Goal: Information Seeking & Learning: Learn about a topic

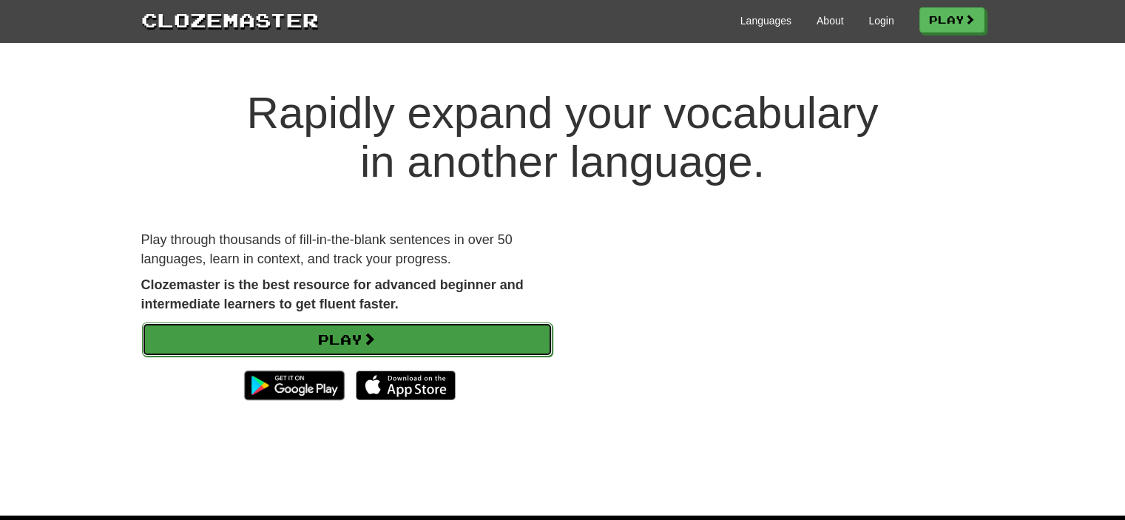
click at [405, 342] on link "Play" at bounding box center [347, 339] width 410 height 34
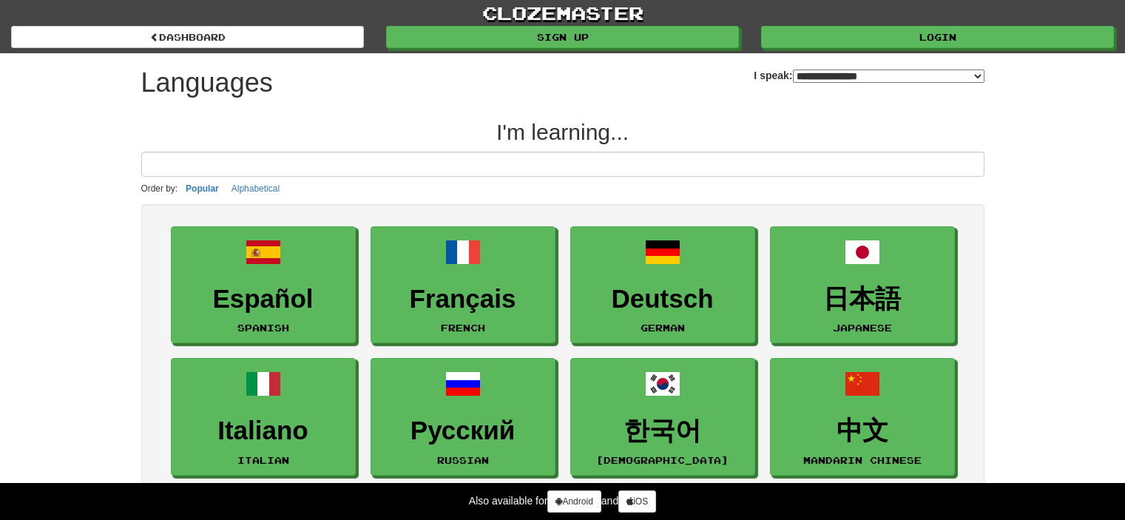
select select "*******"
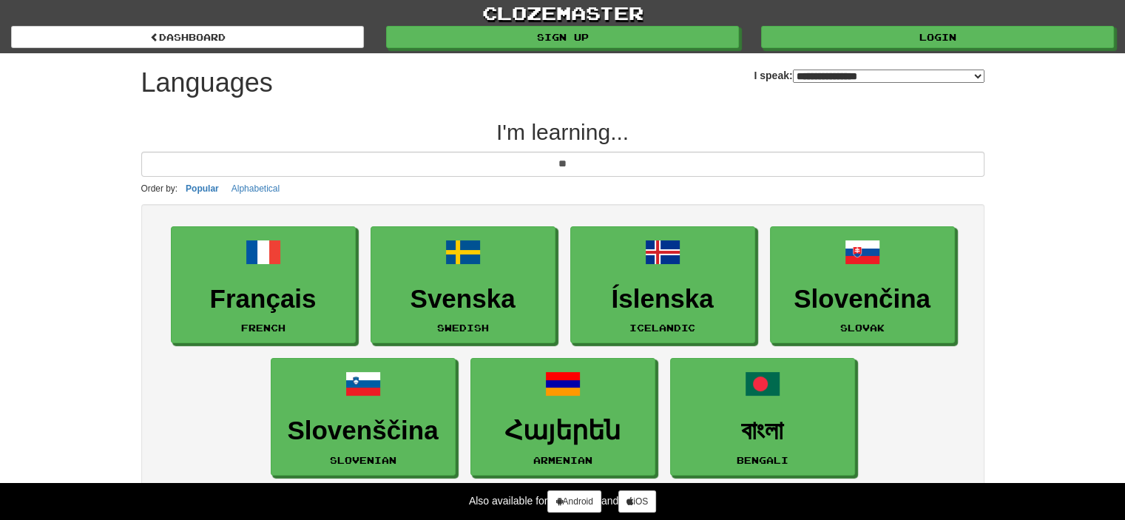
type input "*"
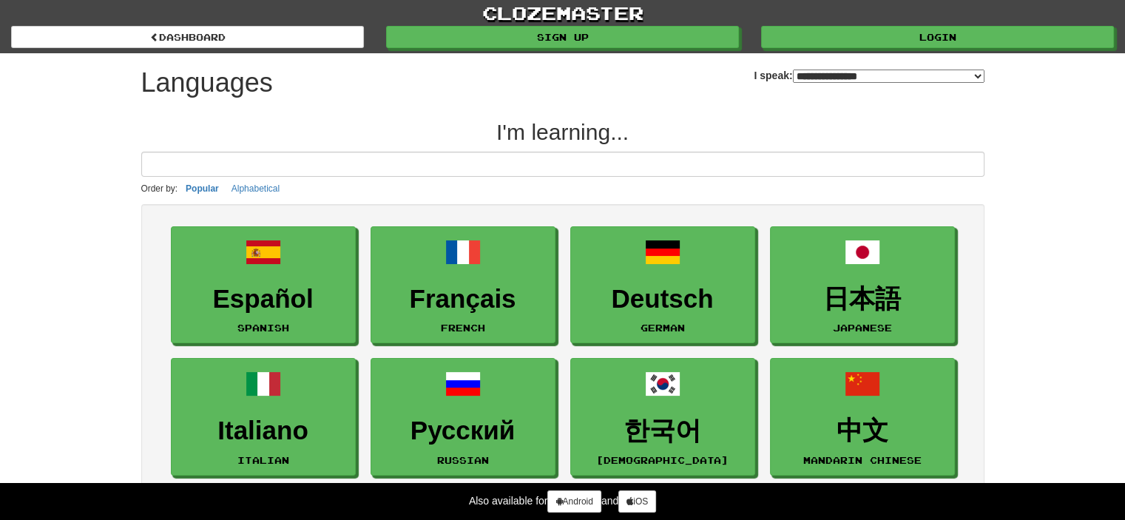
click at [866, 72] on select "**********" at bounding box center [889, 76] width 192 height 13
click at [850, 72] on select "**********" at bounding box center [889, 76] width 192 height 13
select select "*******"
click at [793, 70] on select "**********" at bounding box center [889, 76] width 192 height 13
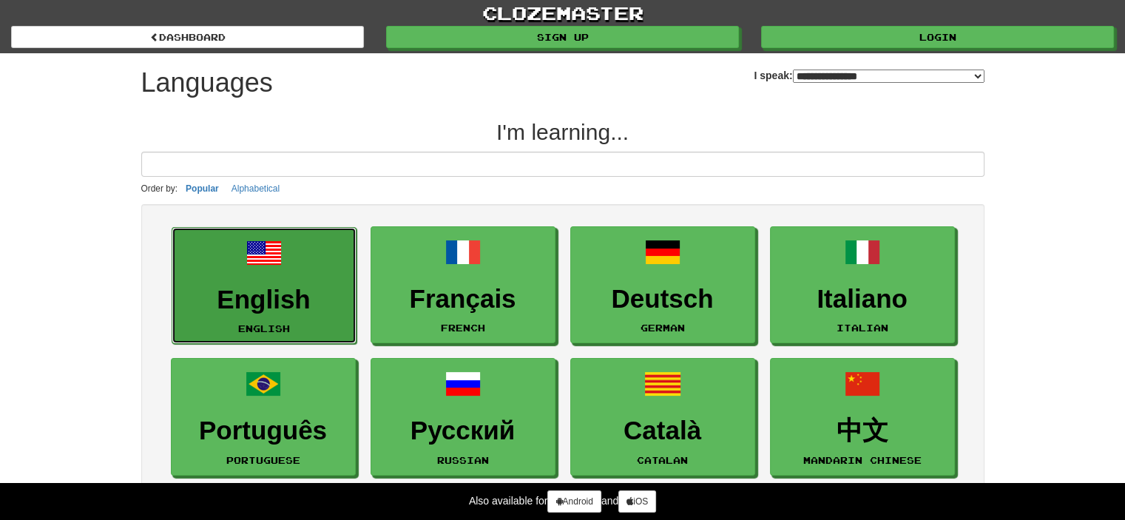
click at [271, 237] on span at bounding box center [264, 253] width 36 height 36
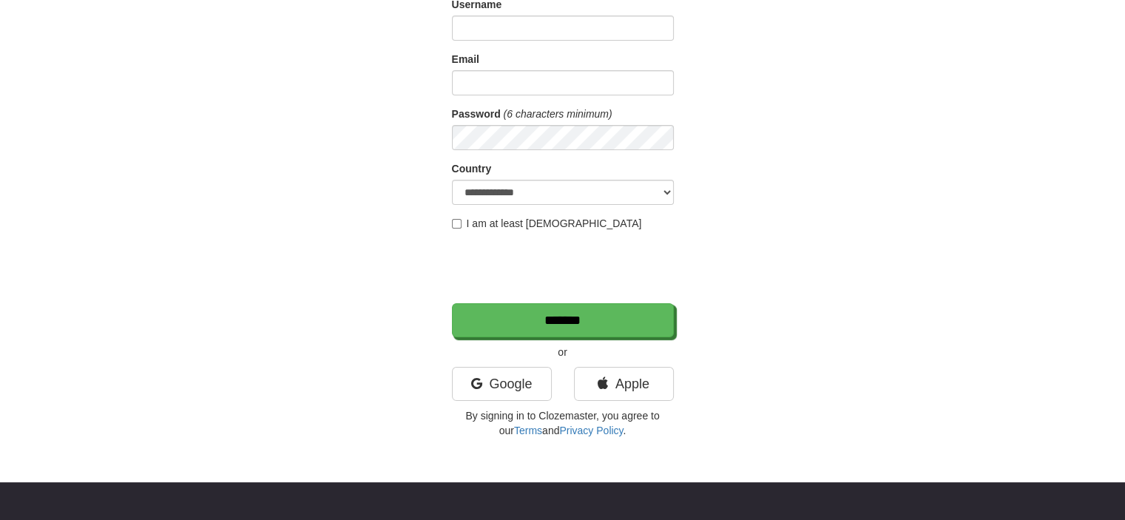
drag, startPoint x: 1135, startPoint y: 145, endPoint x: 1132, endPoint y: 209, distance: 63.7
click at [1124, 209] on html "**********" at bounding box center [562, 422] width 1125 height 1095
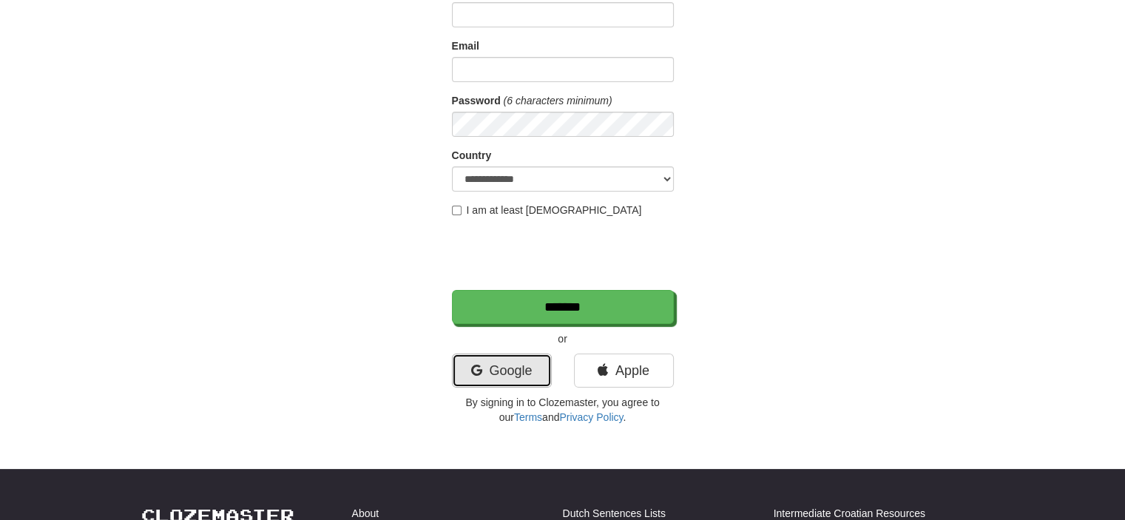
click at [492, 374] on link "Google" at bounding box center [502, 371] width 100 height 34
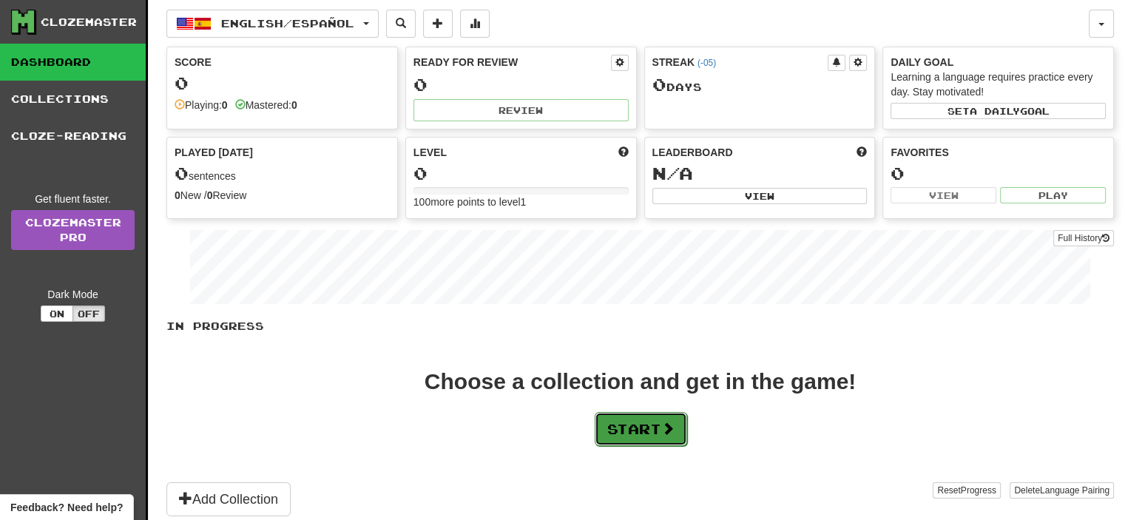
click at [663, 430] on button "Start" at bounding box center [641, 429] width 92 height 34
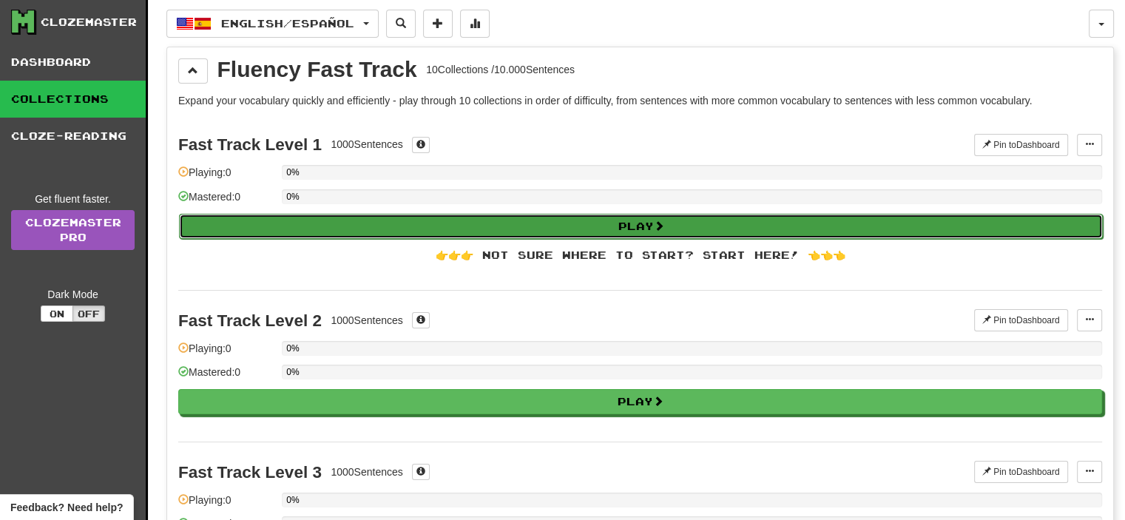
click at [699, 222] on button "Play" at bounding box center [641, 226] width 924 height 25
select select "**"
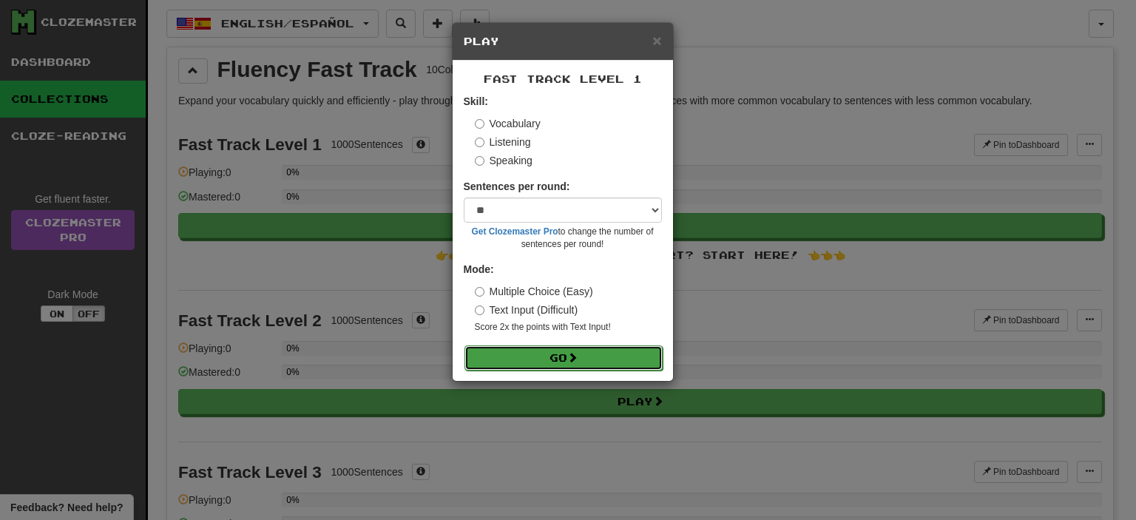
click at [578, 359] on span at bounding box center [572, 357] width 10 height 10
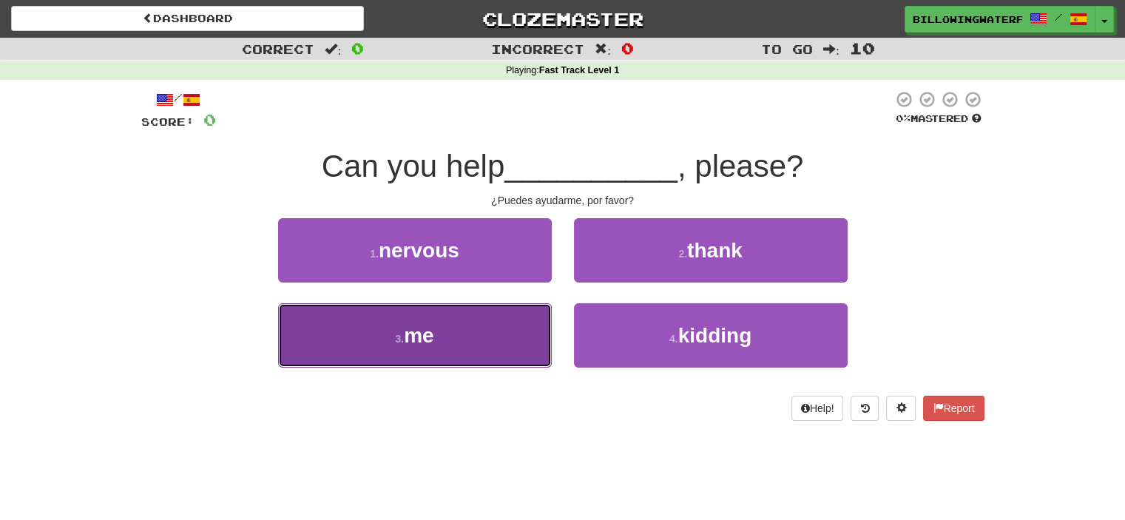
click at [493, 345] on button "3 . me" at bounding box center [415, 335] width 274 height 64
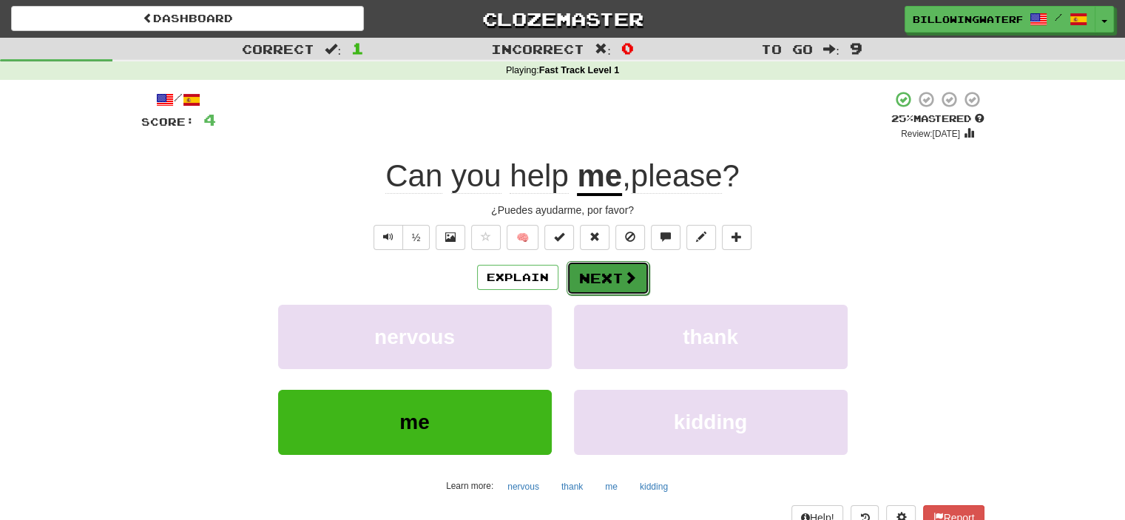
click at [615, 276] on button "Next" at bounding box center [608, 278] width 83 height 34
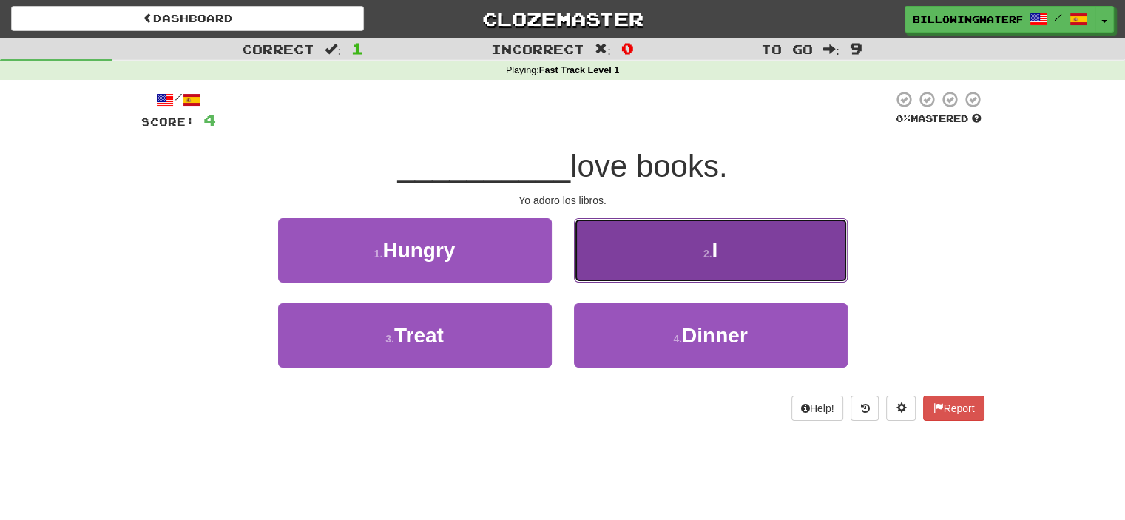
click at [637, 267] on button "2 . I" at bounding box center [711, 250] width 274 height 64
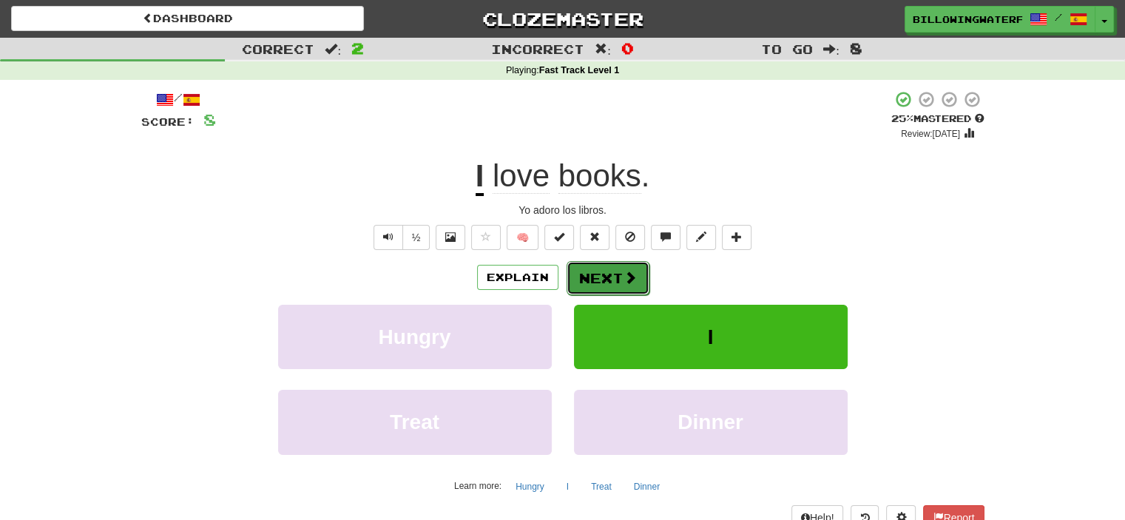
click at [624, 279] on span at bounding box center [630, 277] width 13 height 13
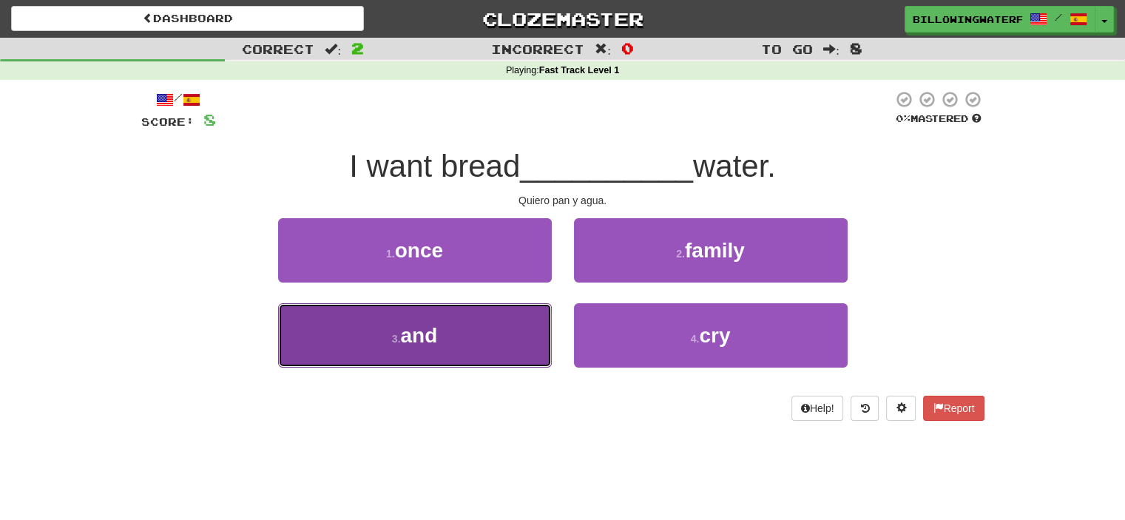
click at [428, 328] on span "and" at bounding box center [418, 335] width 37 height 23
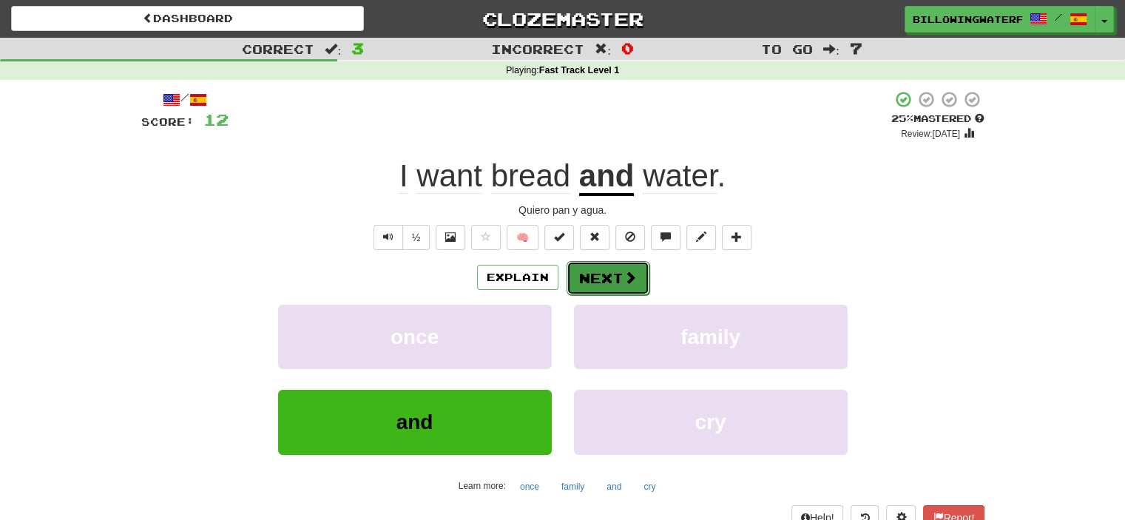
click at [572, 274] on button "Next" at bounding box center [608, 278] width 83 height 34
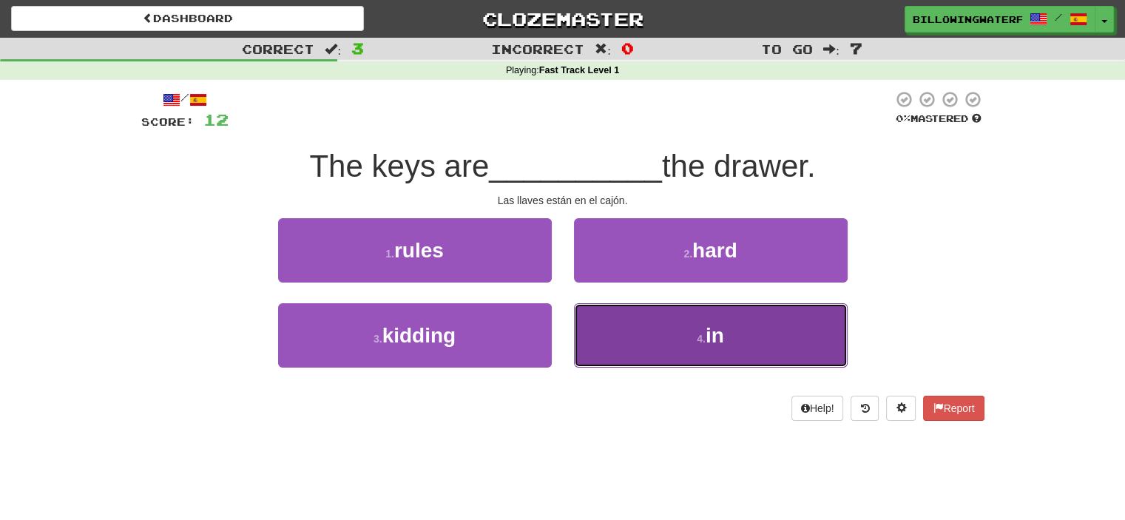
click at [674, 335] on button "4 . in" at bounding box center [711, 335] width 274 height 64
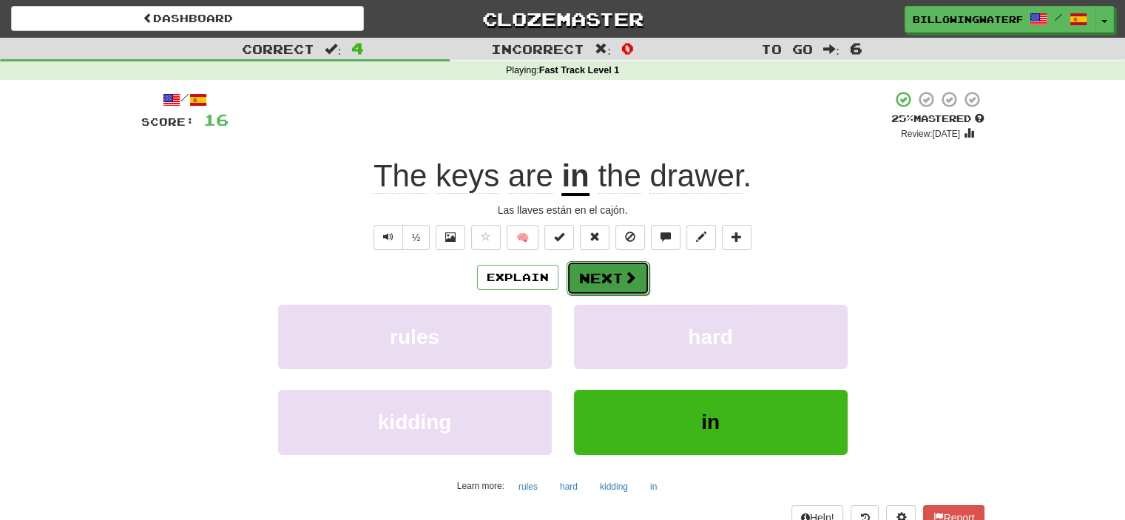
click at [597, 271] on button "Next" at bounding box center [608, 278] width 83 height 34
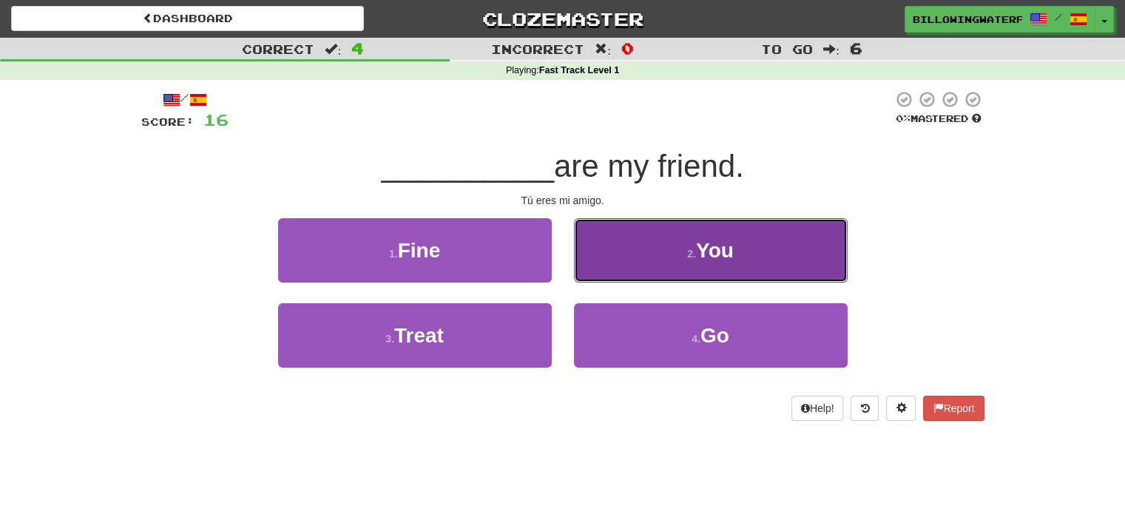
click at [640, 260] on button "2 . You" at bounding box center [711, 250] width 274 height 64
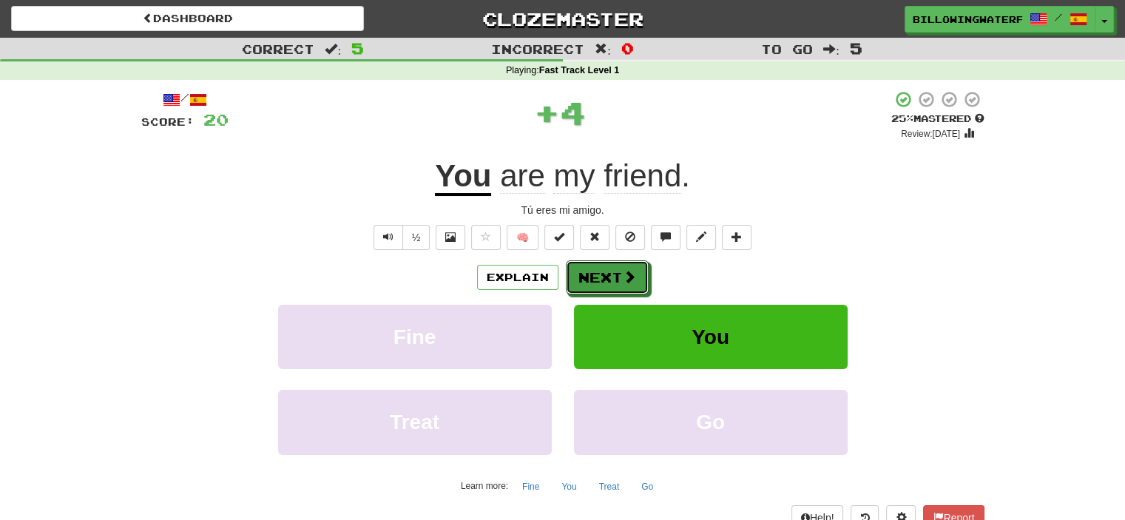
click at [640, 260] on button "Next" at bounding box center [607, 277] width 83 height 34
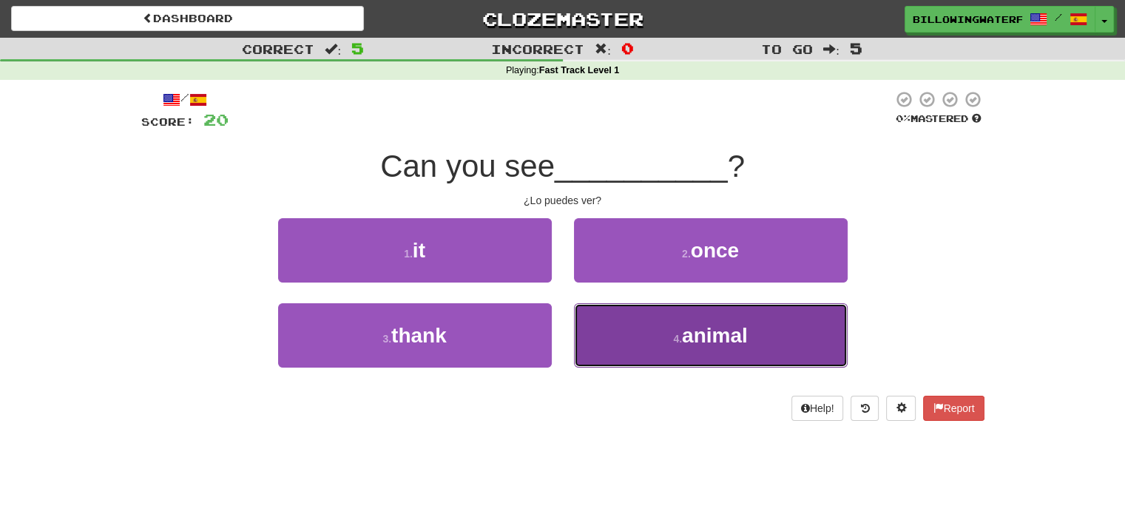
click at [641, 348] on button "4 . animal" at bounding box center [711, 335] width 274 height 64
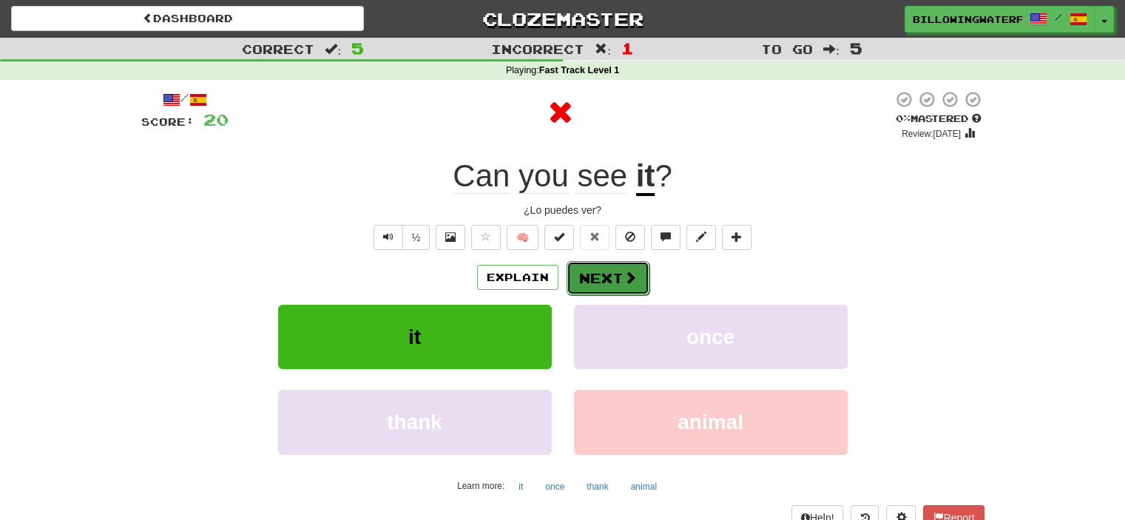
click at [597, 277] on button "Next" at bounding box center [608, 278] width 83 height 34
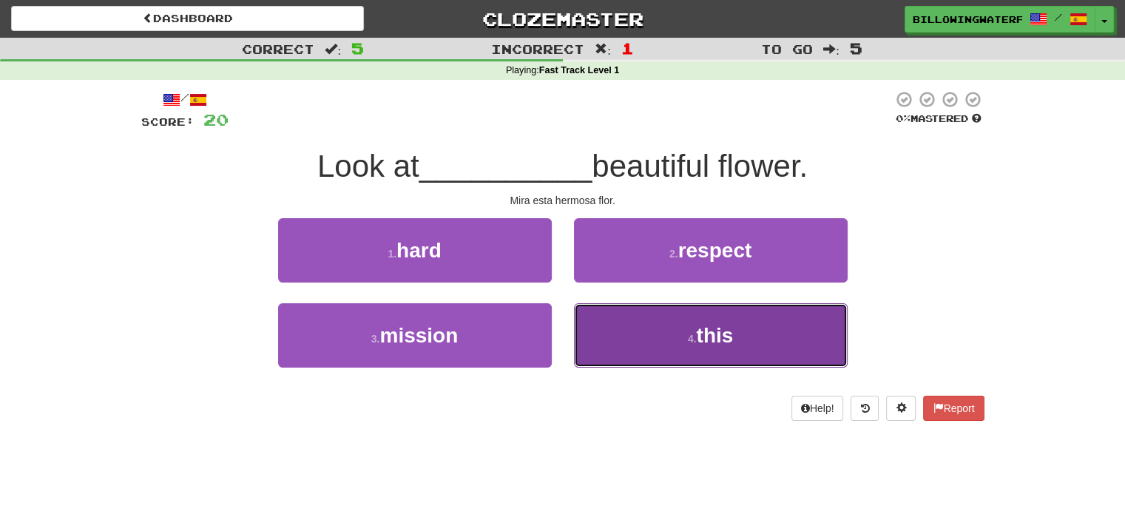
click at [701, 337] on span "this" at bounding box center [714, 335] width 37 height 23
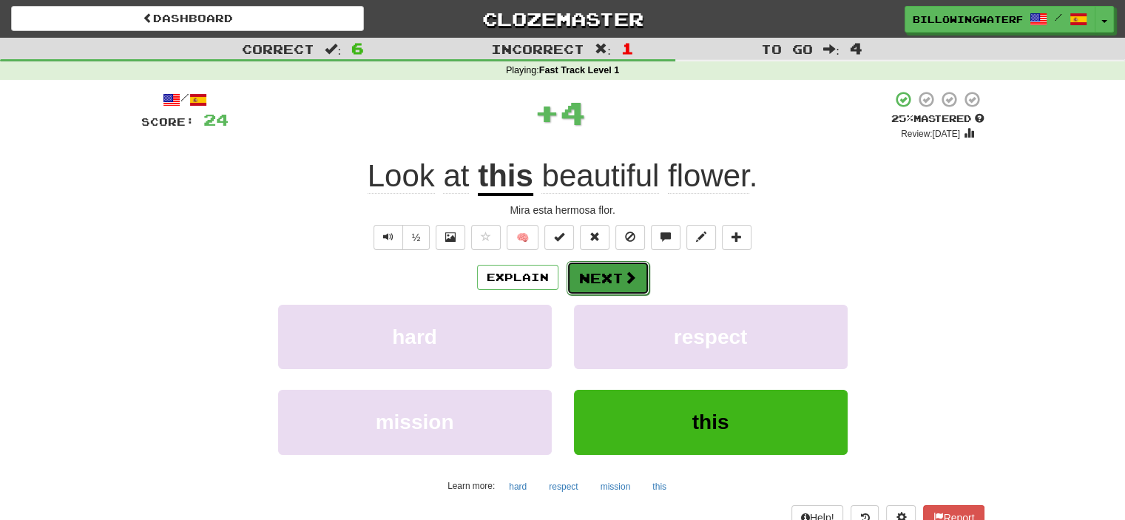
click at [599, 269] on button "Next" at bounding box center [608, 278] width 83 height 34
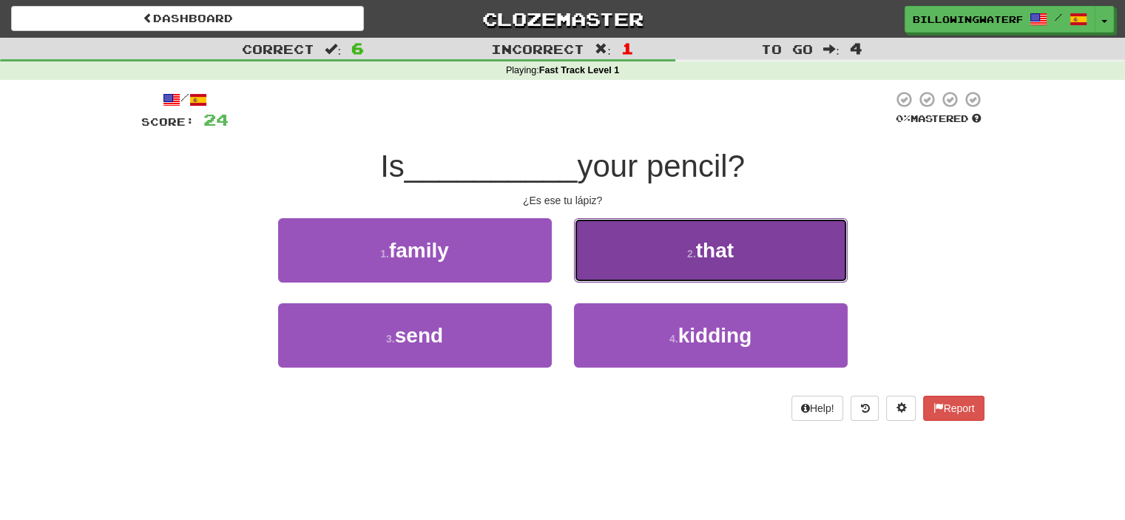
click at [649, 263] on button "2 . that" at bounding box center [711, 250] width 274 height 64
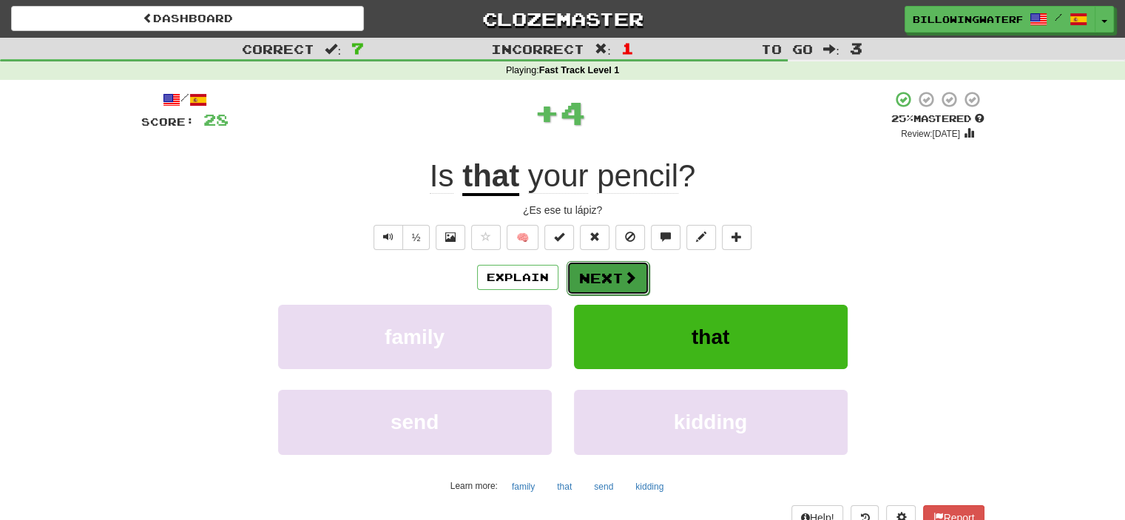
click at [604, 281] on button "Next" at bounding box center [608, 278] width 83 height 34
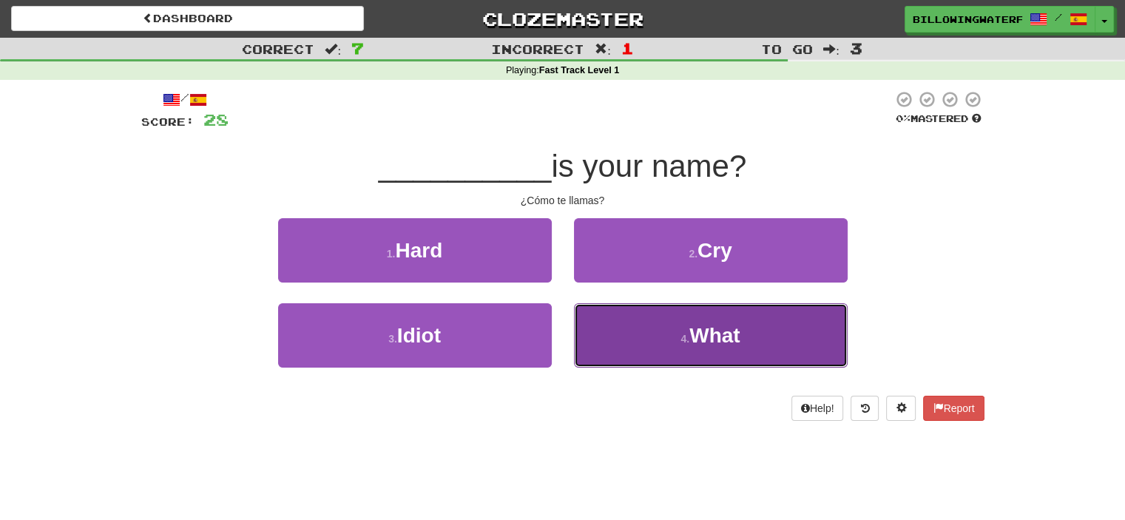
click at [660, 340] on button "4 . What" at bounding box center [711, 335] width 274 height 64
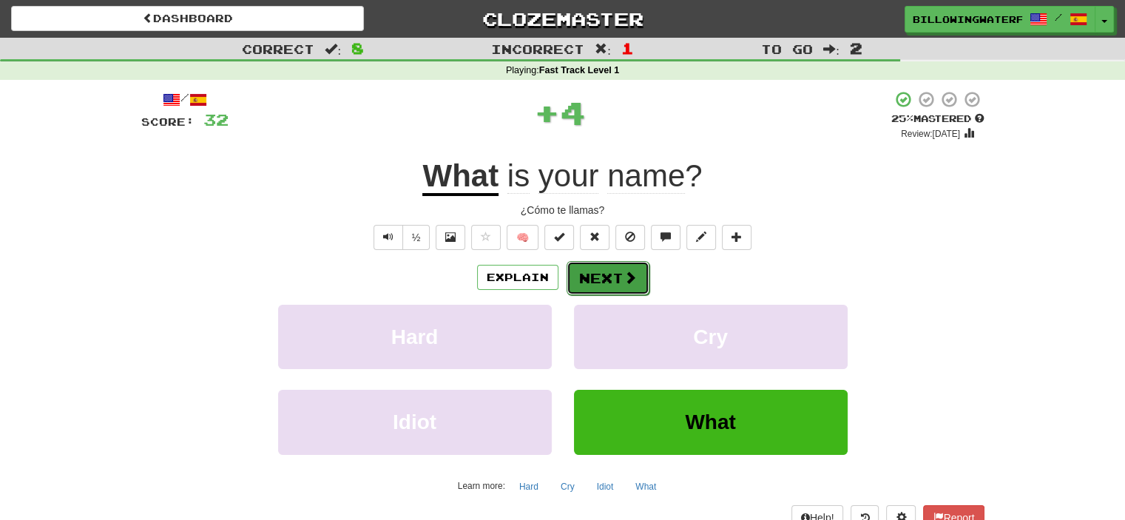
click at [620, 280] on button "Next" at bounding box center [608, 278] width 83 height 34
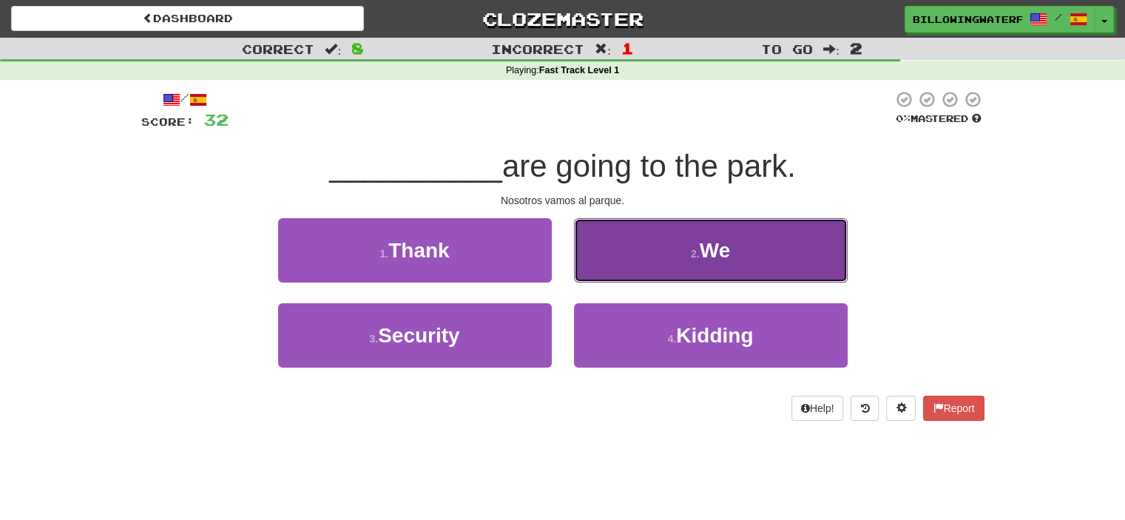
click at [680, 263] on button "2 . We" at bounding box center [711, 250] width 274 height 64
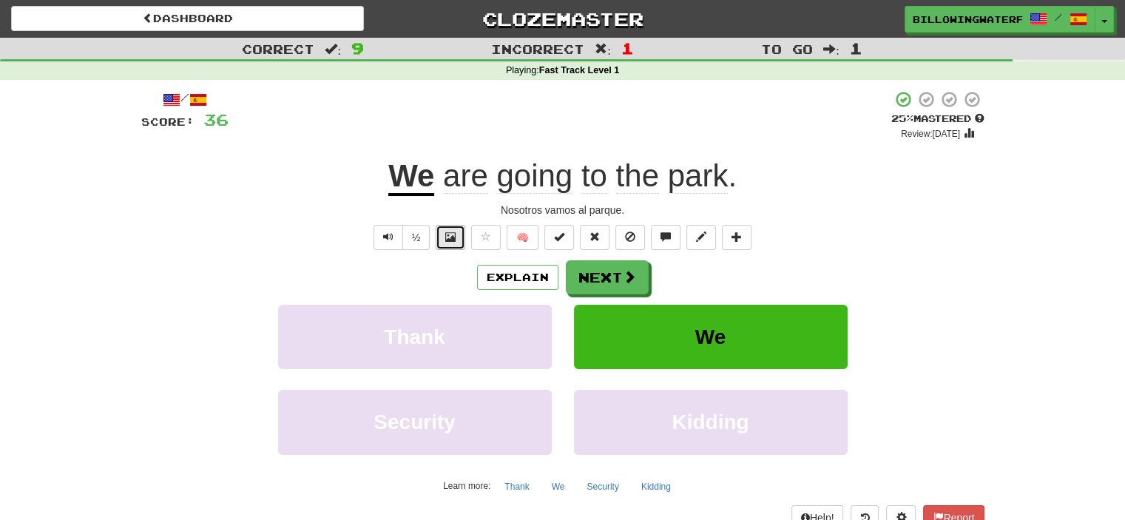
click at [455, 241] on span at bounding box center [450, 237] width 10 height 10
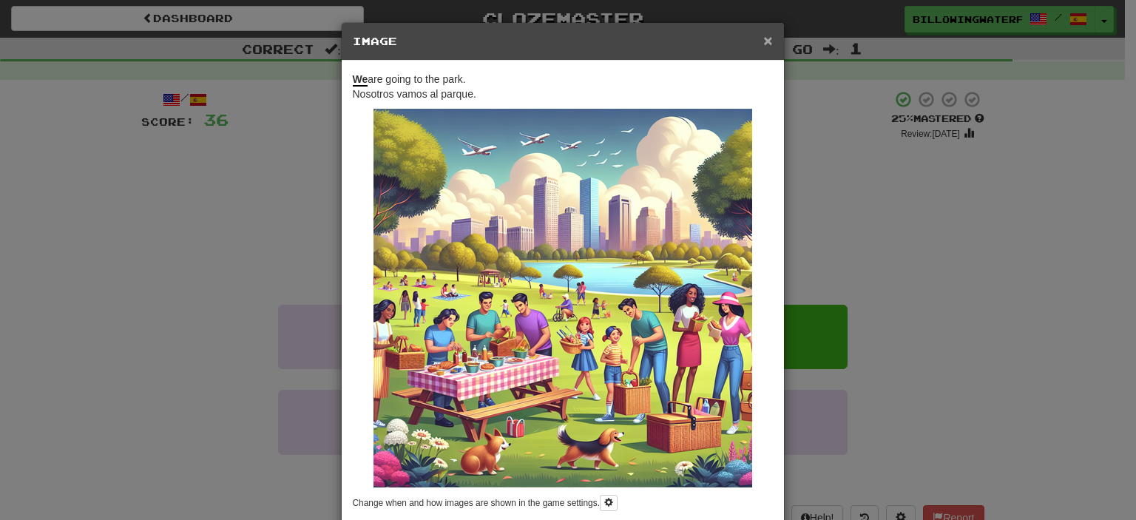
click at [763, 47] on span "×" at bounding box center [767, 40] width 9 height 17
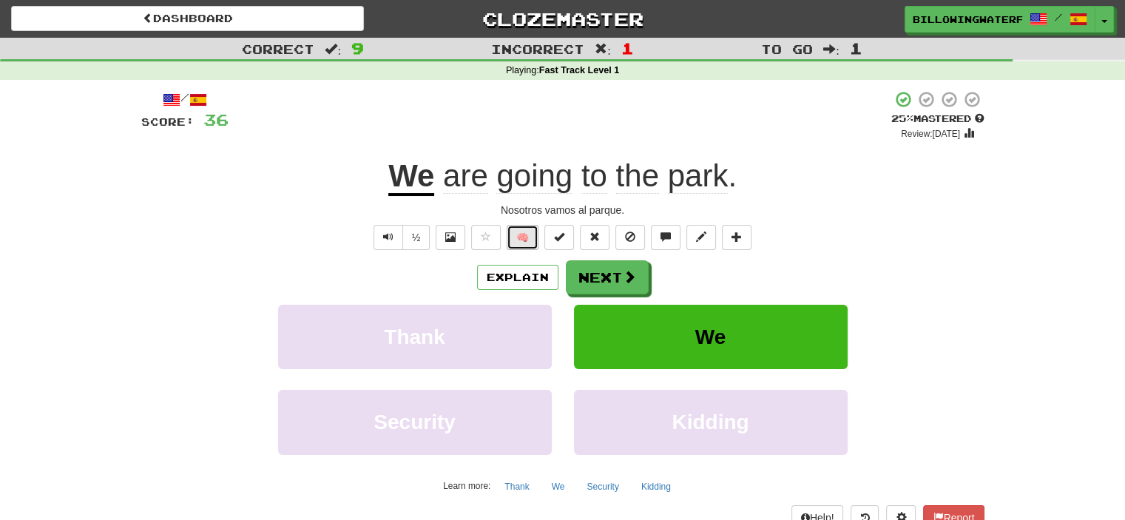
click at [528, 240] on button "🧠" at bounding box center [523, 237] width 32 height 25
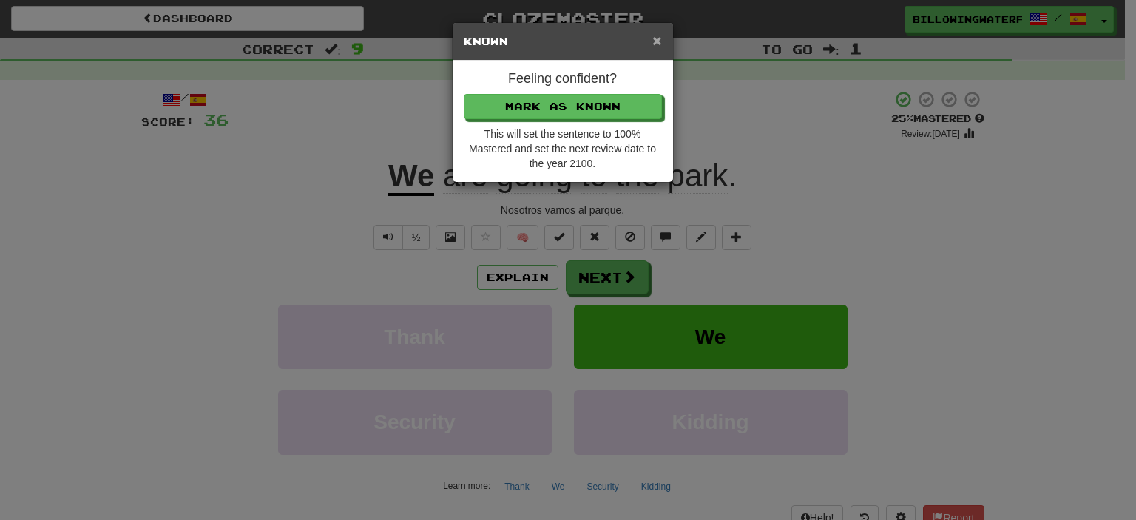
click at [657, 35] on span "×" at bounding box center [656, 40] width 9 height 17
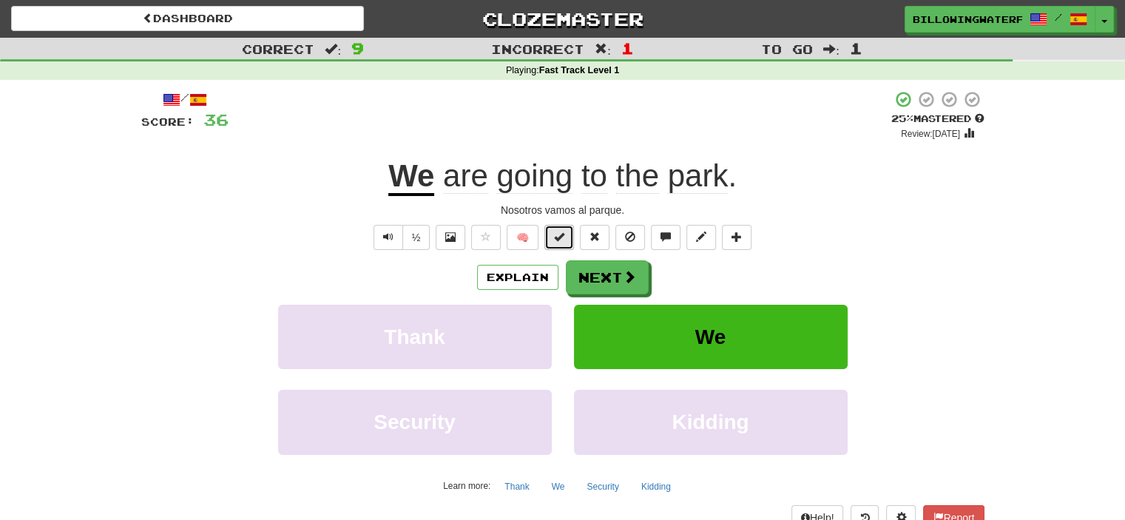
click at [564, 240] on span at bounding box center [559, 237] width 10 height 10
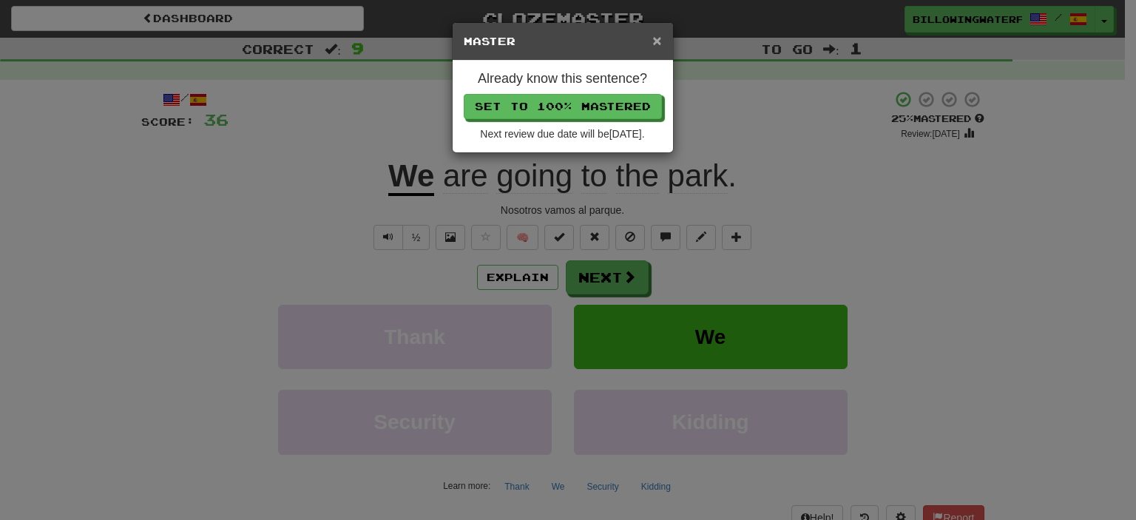
click at [655, 36] on span "×" at bounding box center [656, 40] width 9 height 17
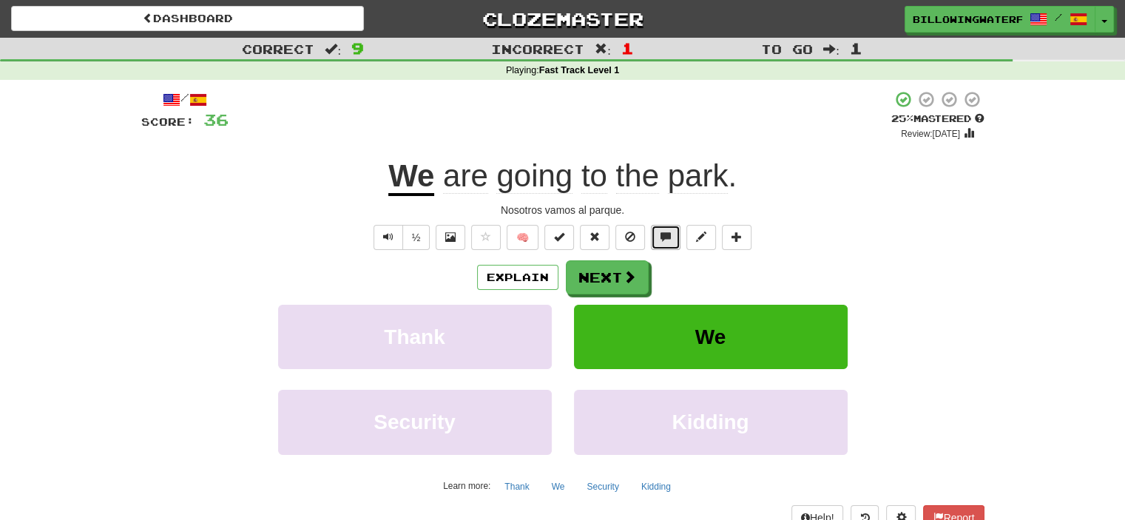
click at [666, 239] on span at bounding box center [665, 237] width 10 height 10
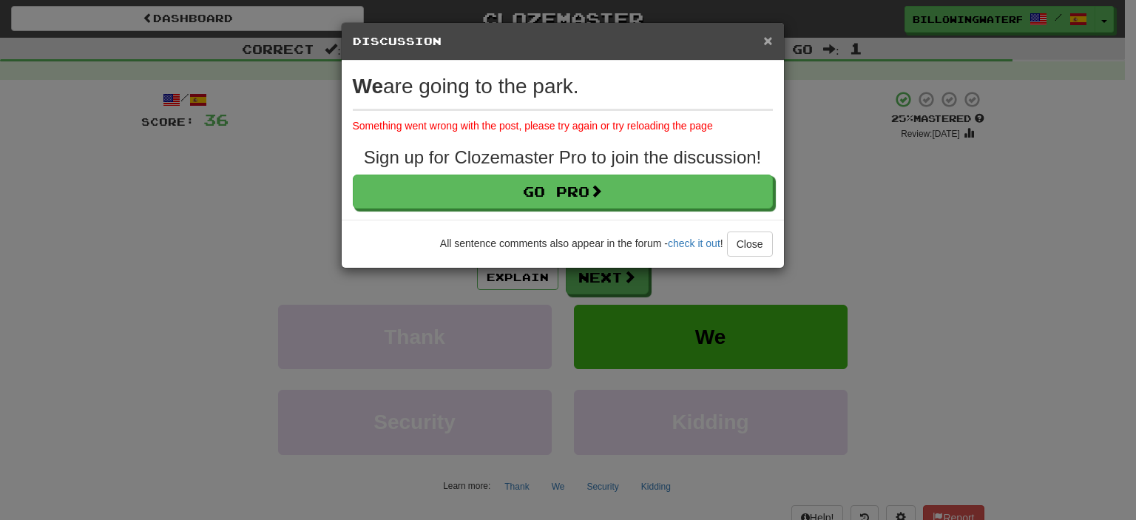
click at [768, 46] on span "×" at bounding box center [767, 40] width 9 height 17
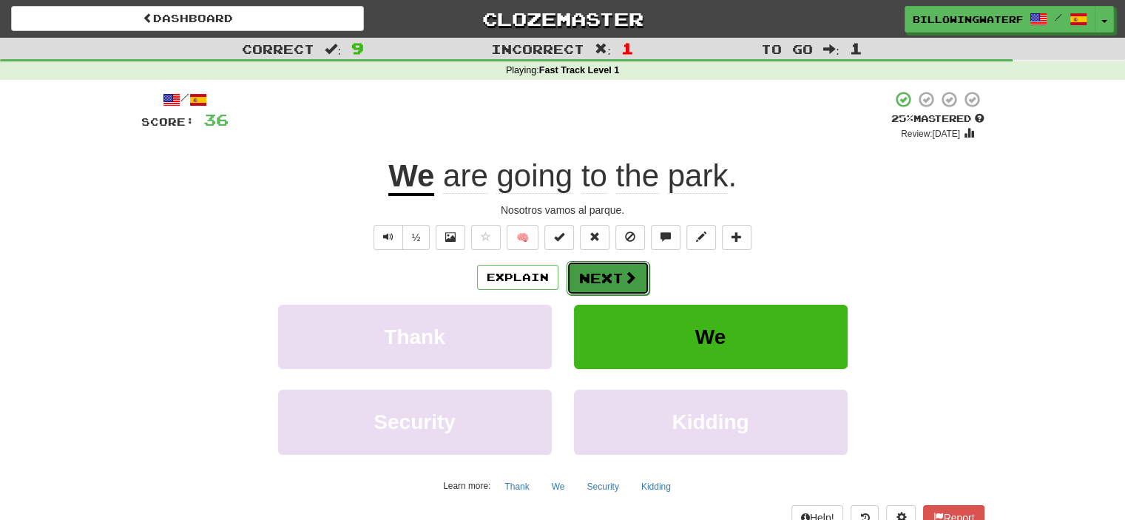
click at [628, 272] on span at bounding box center [630, 277] width 13 height 13
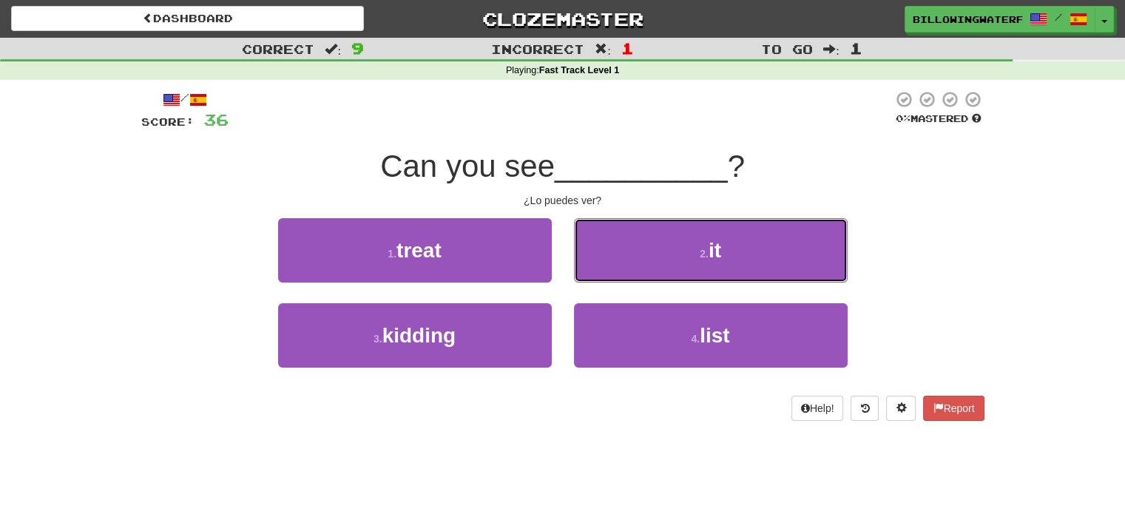
click at [628, 272] on button "2 . it" at bounding box center [711, 250] width 274 height 64
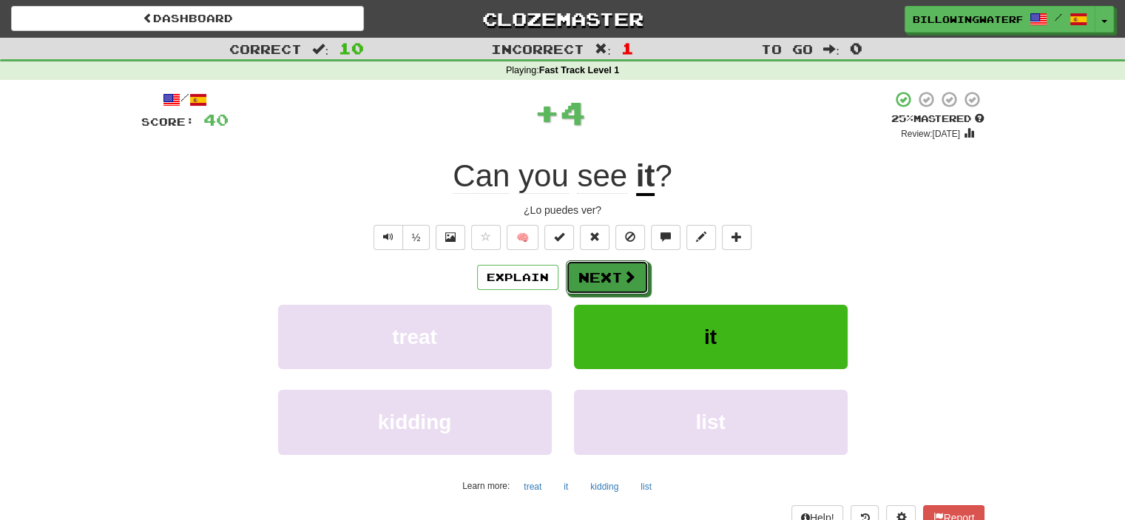
click at [628, 272] on span at bounding box center [629, 276] width 13 height 13
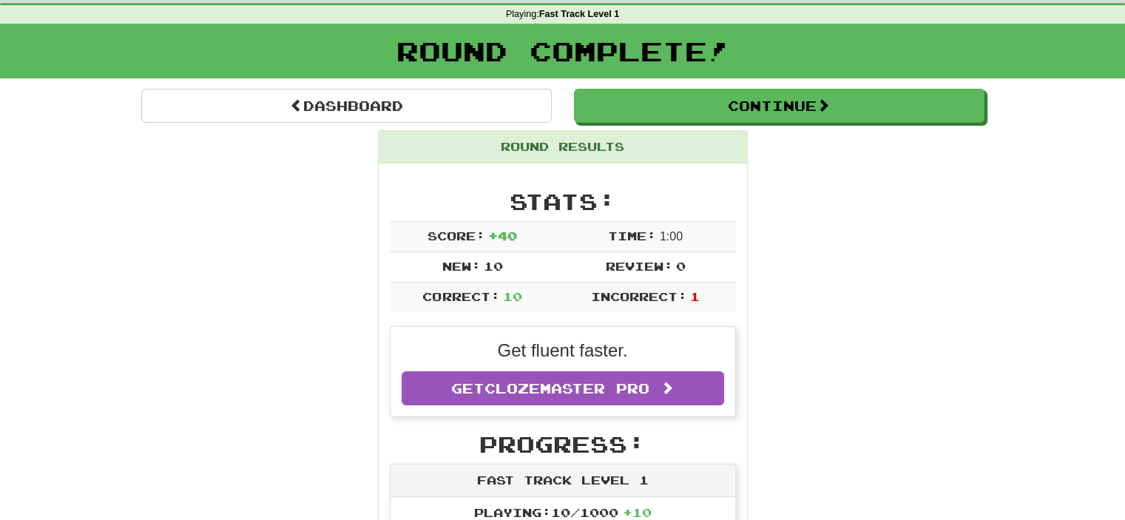
scroll to position [61, 0]
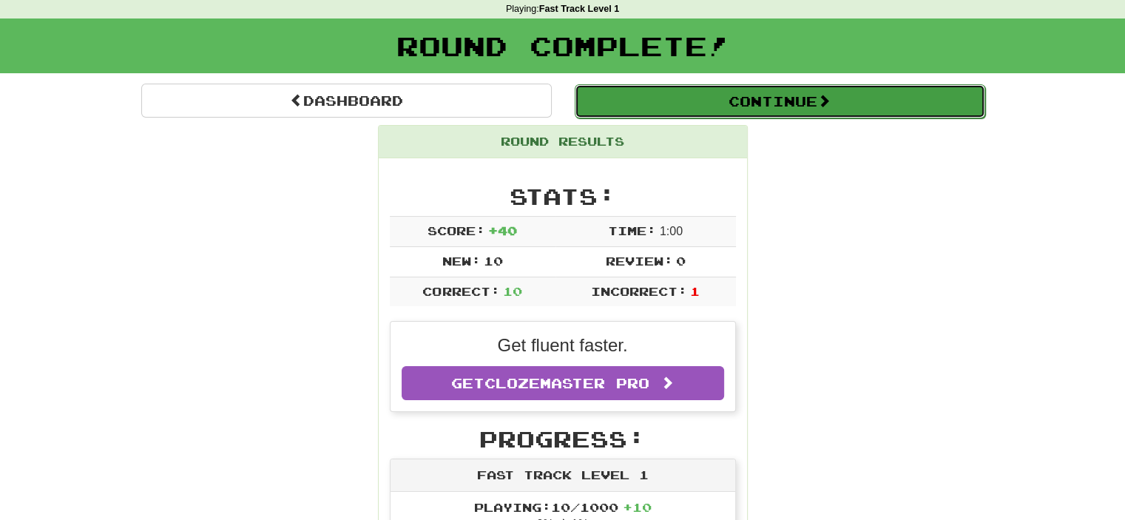
click at [917, 107] on button "Continue" at bounding box center [780, 101] width 410 height 34
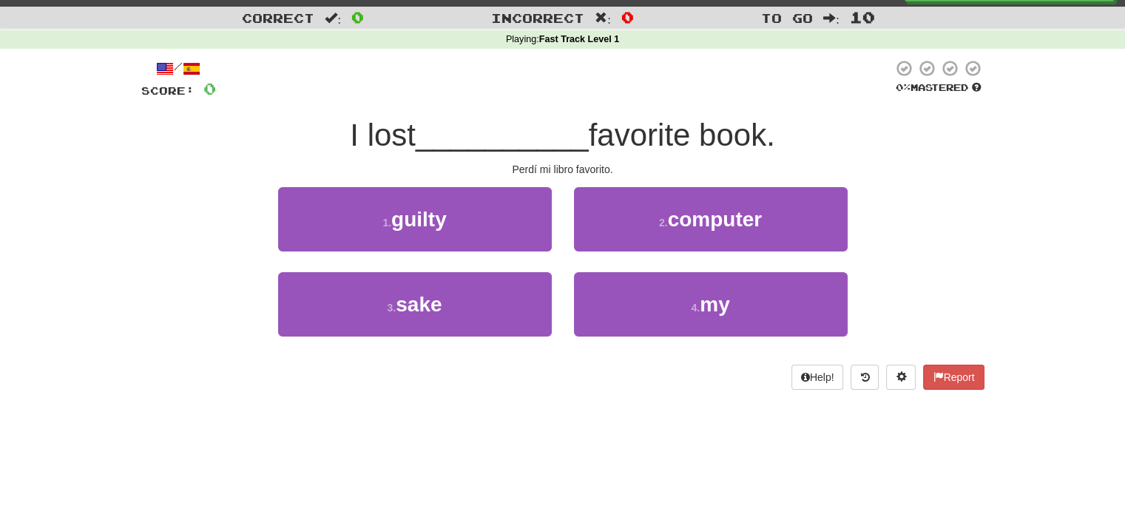
scroll to position [18, 0]
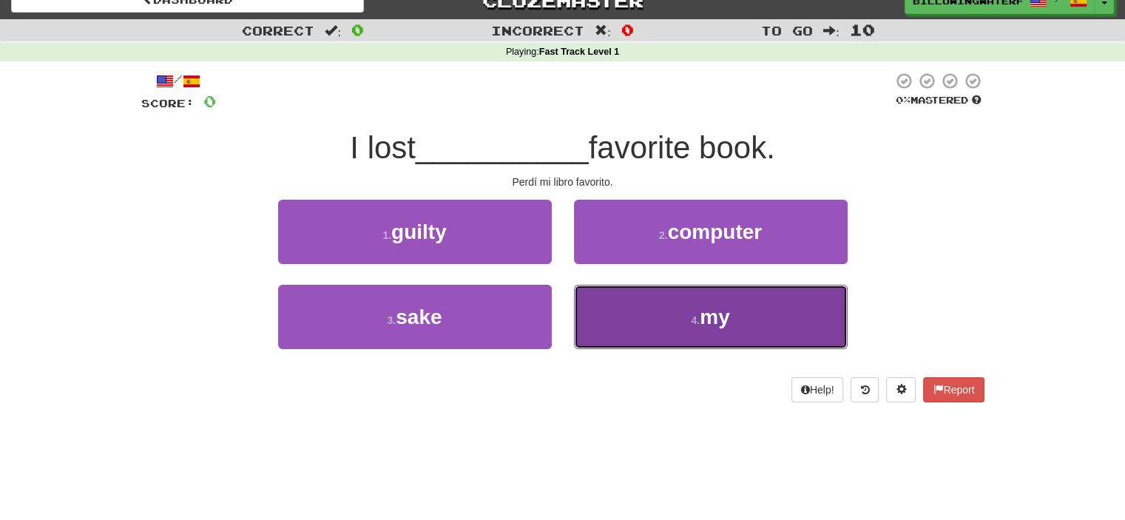
click at [643, 345] on button "4 . my" at bounding box center [711, 317] width 274 height 64
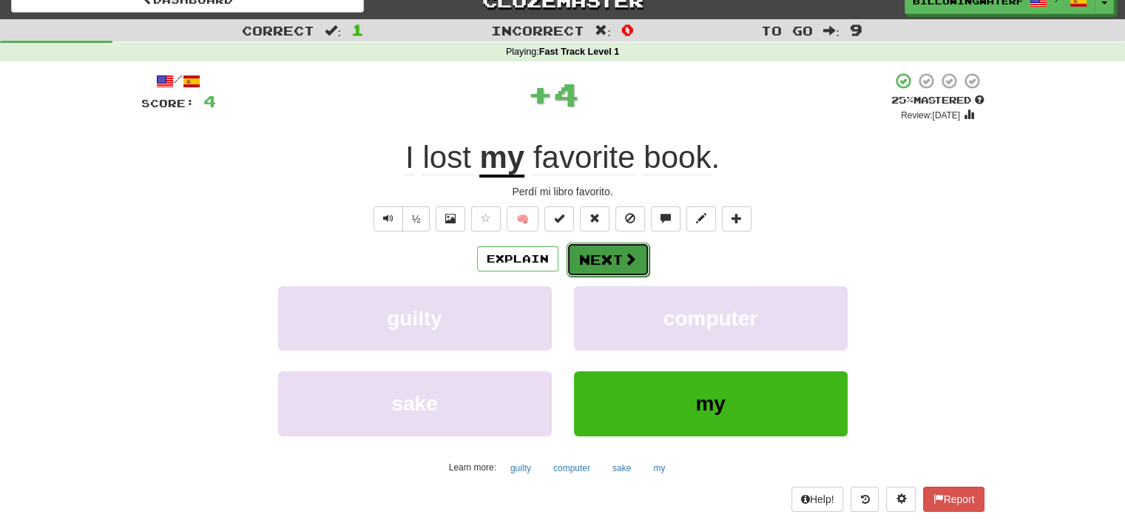
click at [593, 257] on button "Next" at bounding box center [608, 260] width 83 height 34
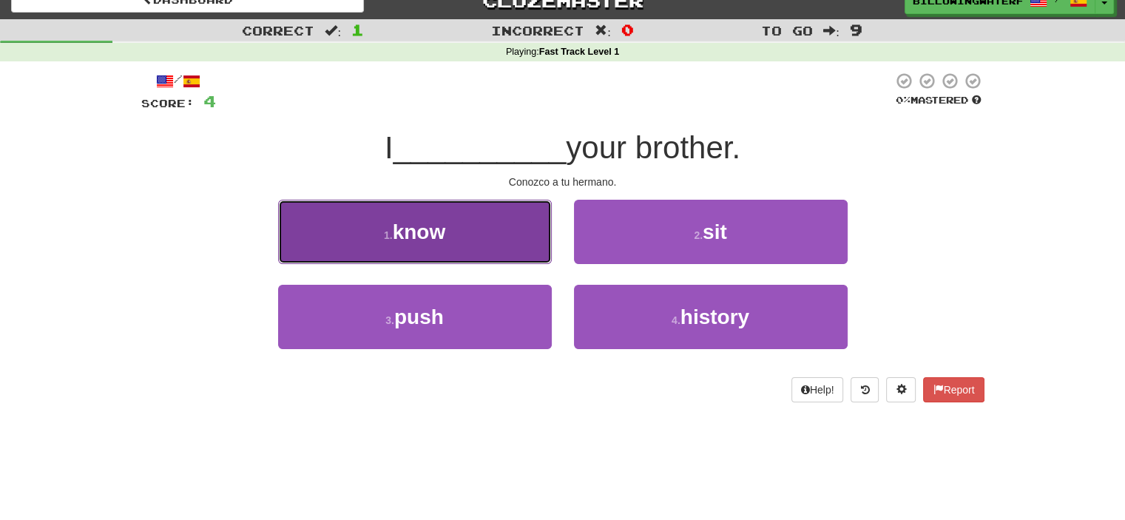
click at [498, 228] on button "1 . know" at bounding box center [415, 232] width 274 height 64
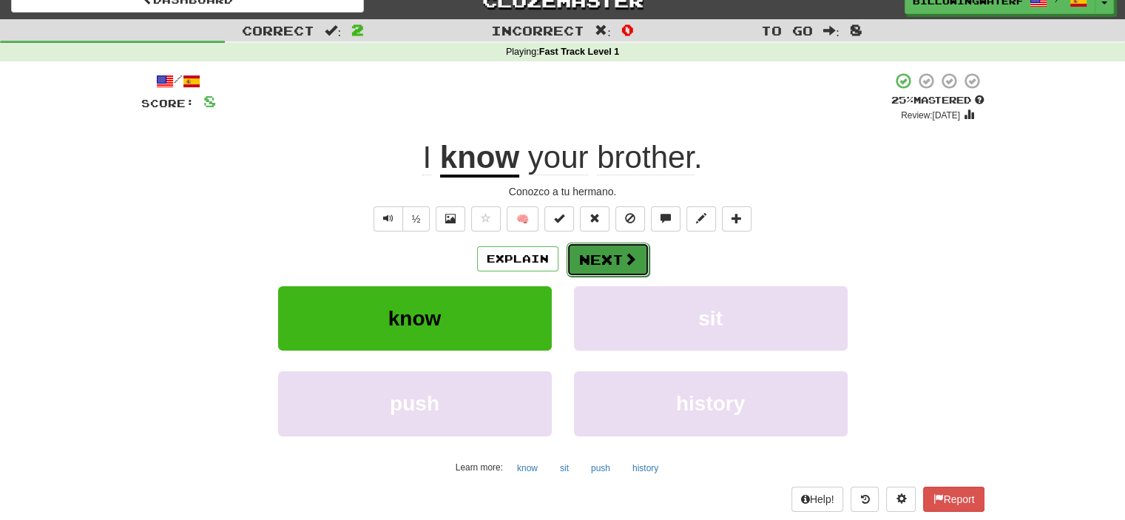
click at [597, 250] on button "Next" at bounding box center [608, 260] width 83 height 34
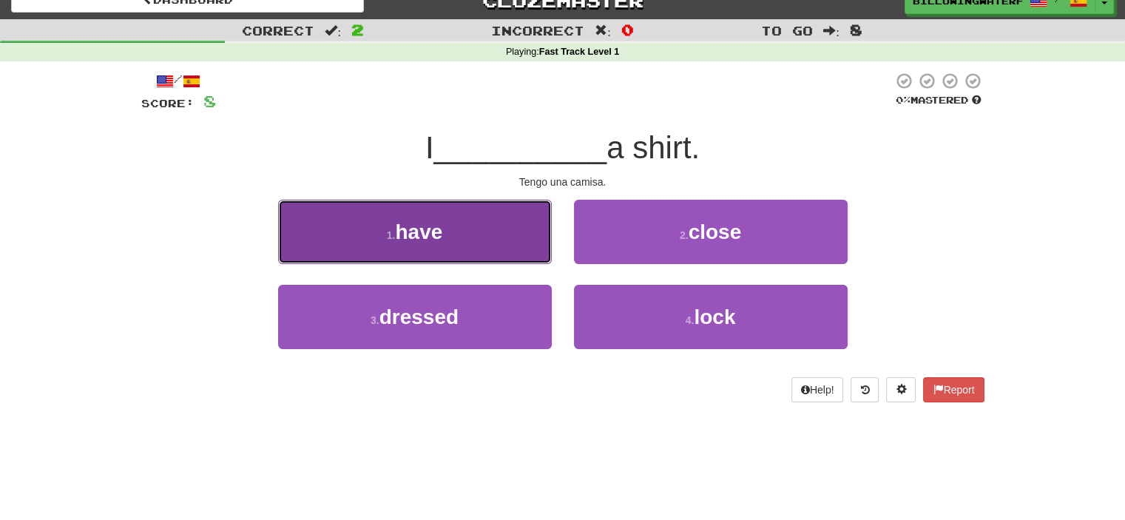
click at [468, 239] on button "1 . have" at bounding box center [415, 232] width 274 height 64
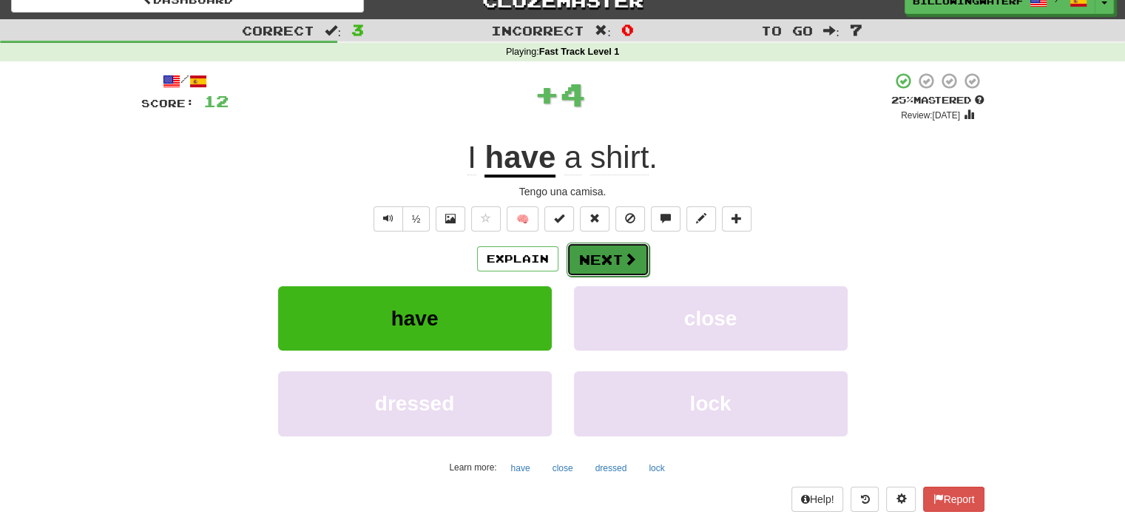
click at [598, 256] on button "Next" at bounding box center [608, 260] width 83 height 34
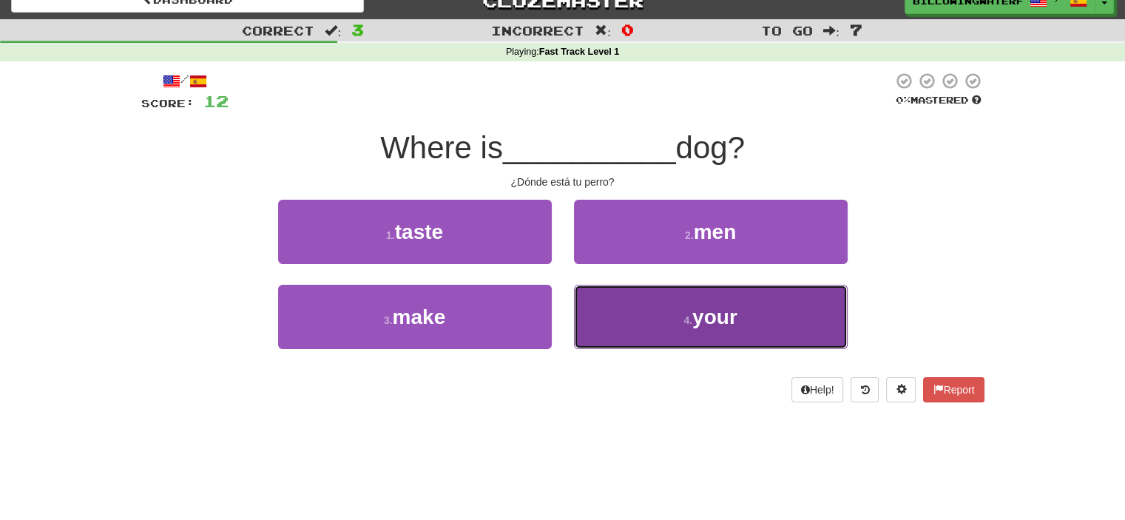
click at [636, 305] on button "4 . your" at bounding box center [711, 317] width 274 height 64
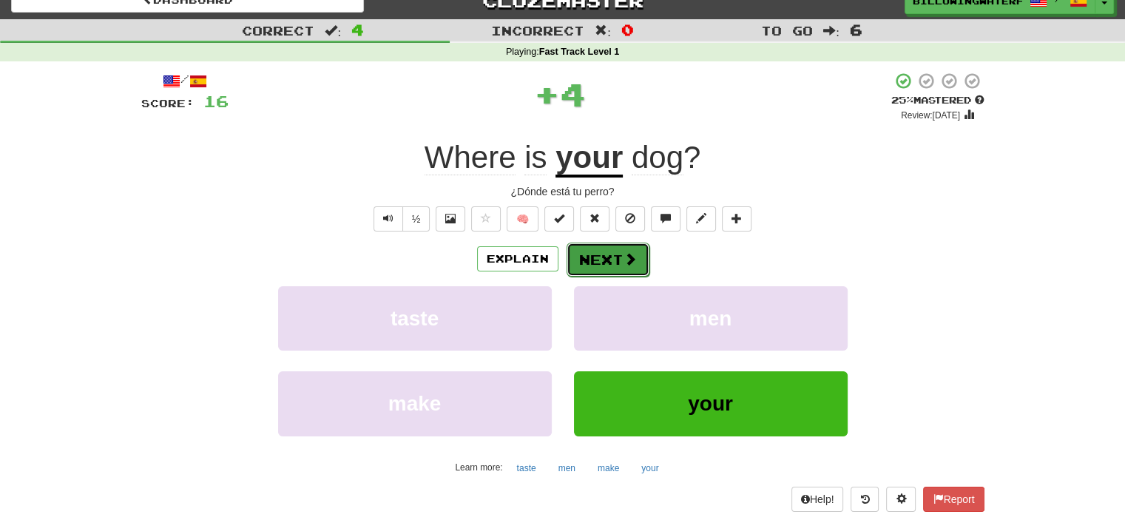
click at [601, 249] on button "Next" at bounding box center [608, 260] width 83 height 34
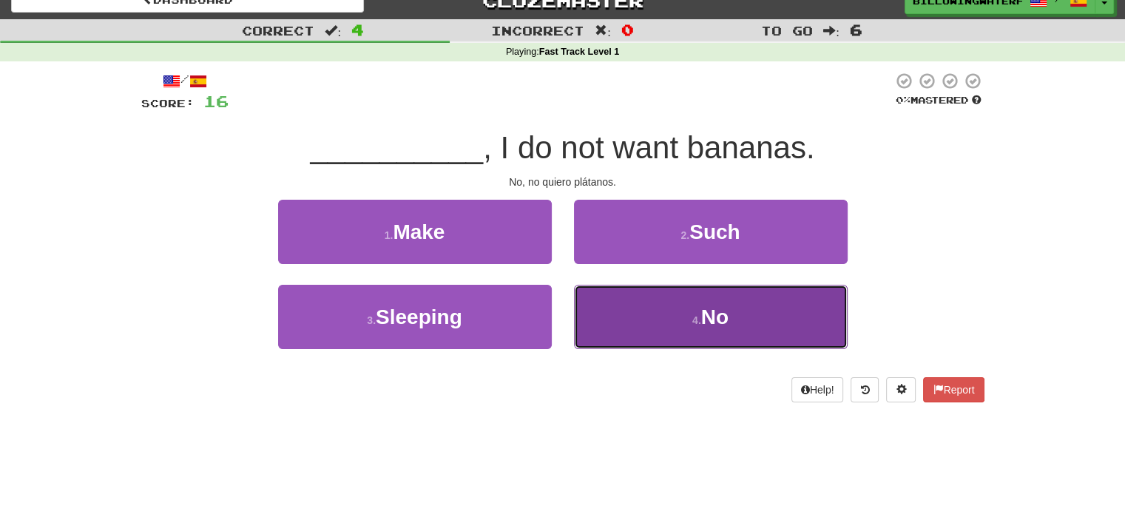
click at [628, 303] on button "4 . No" at bounding box center [711, 317] width 274 height 64
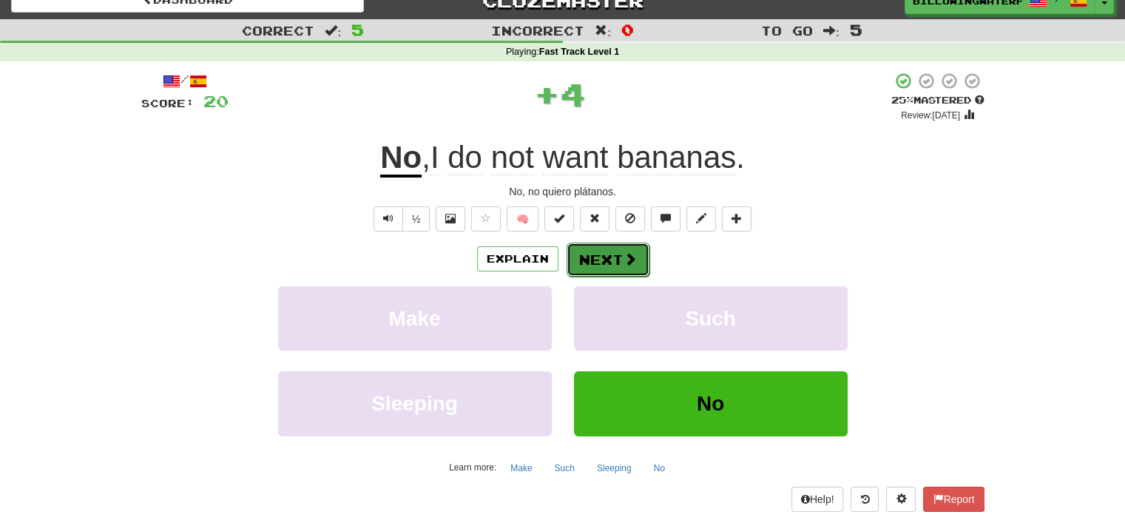
click at [604, 253] on button "Next" at bounding box center [608, 260] width 83 height 34
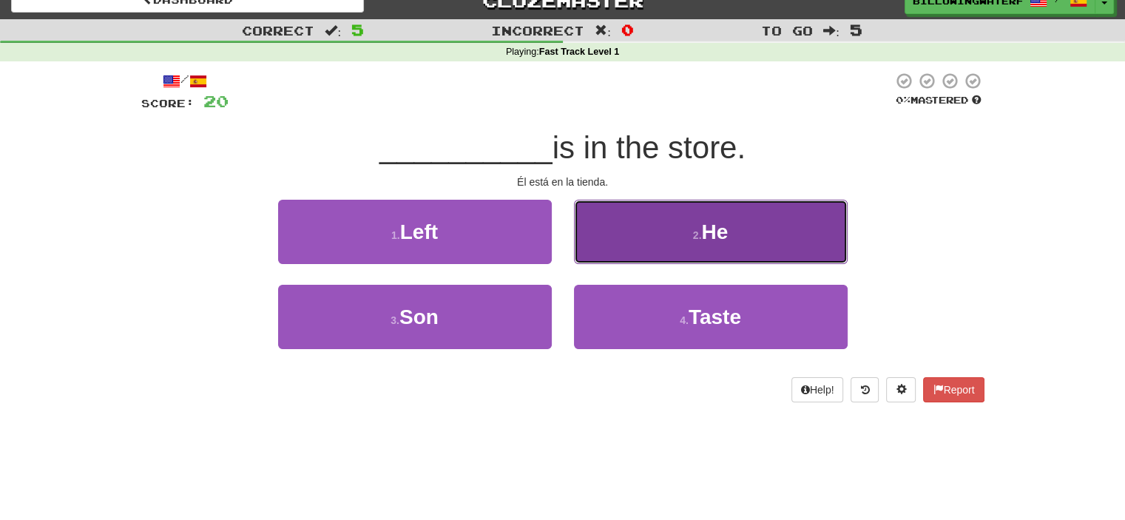
click at [677, 242] on button "2 . He" at bounding box center [711, 232] width 274 height 64
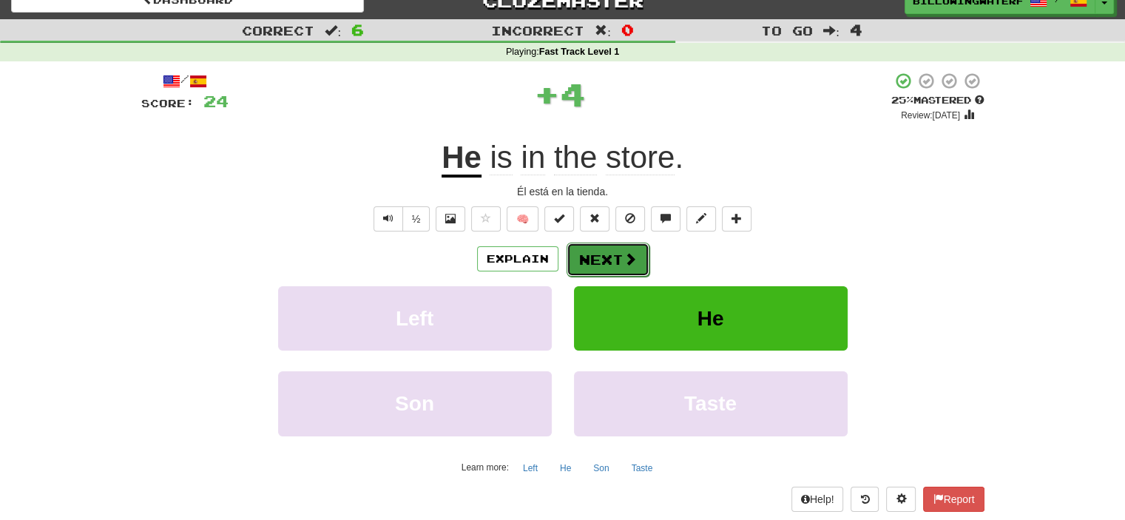
click at [611, 252] on button "Next" at bounding box center [608, 260] width 83 height 34
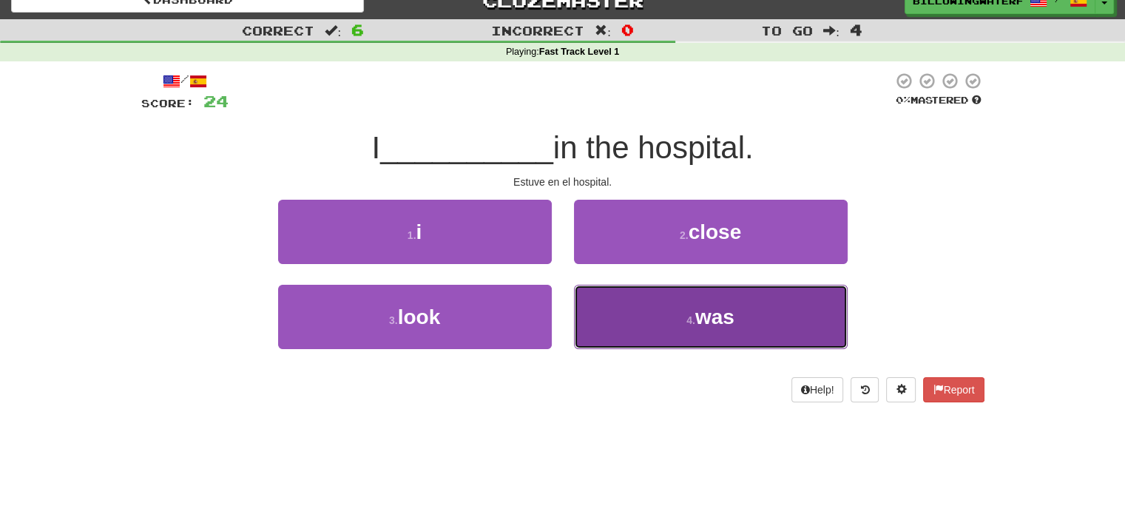
click at [672, 328] on button "4 . was" at bounding box center [711, 317] width 274 height 64
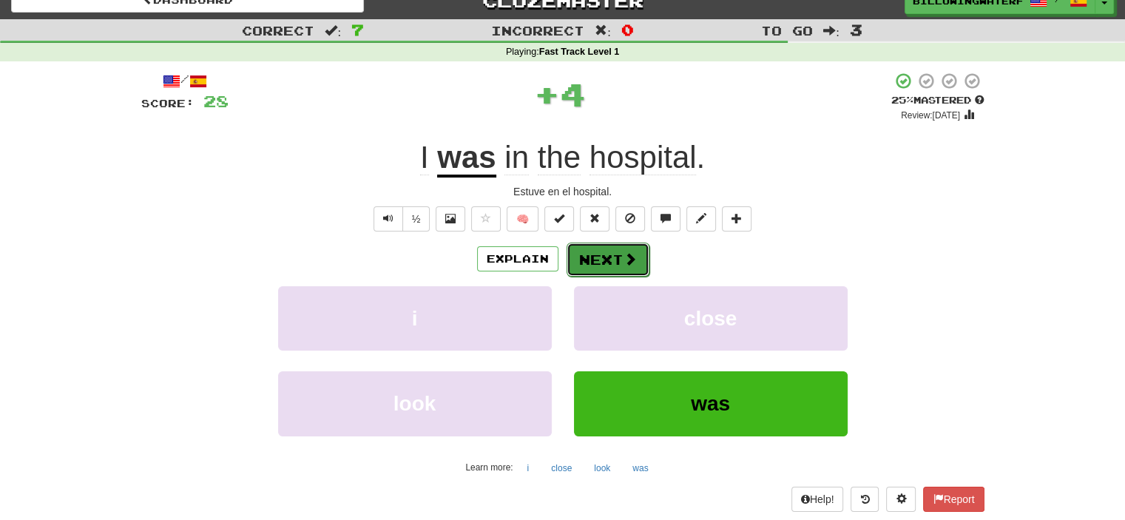
click at [597, 259] on button "Next" at bounding box center [608, 260] width 83 height 34
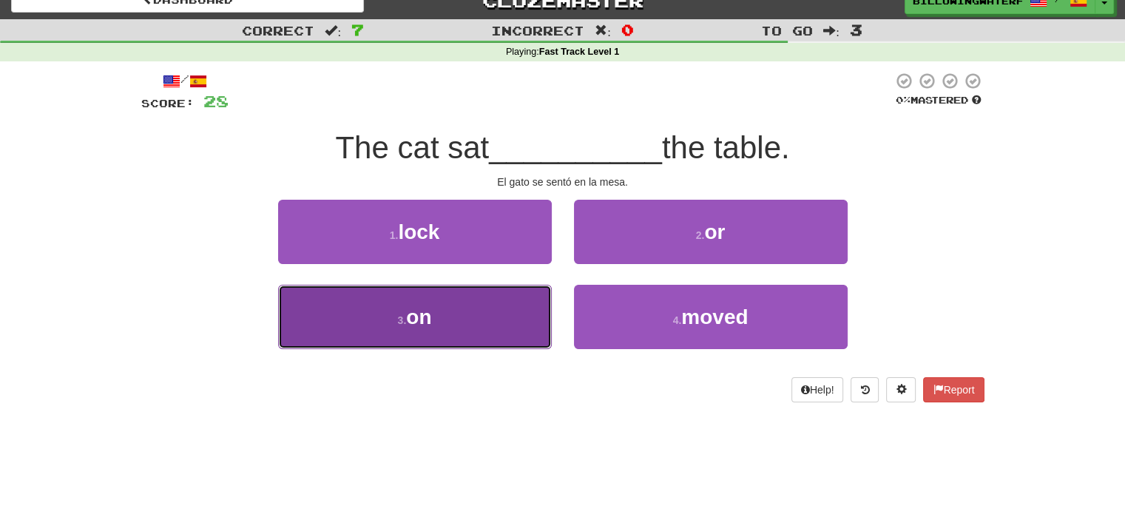
click at [453, 325] on button "3 . on" at bounding box center [415, 317] width 274 height 64
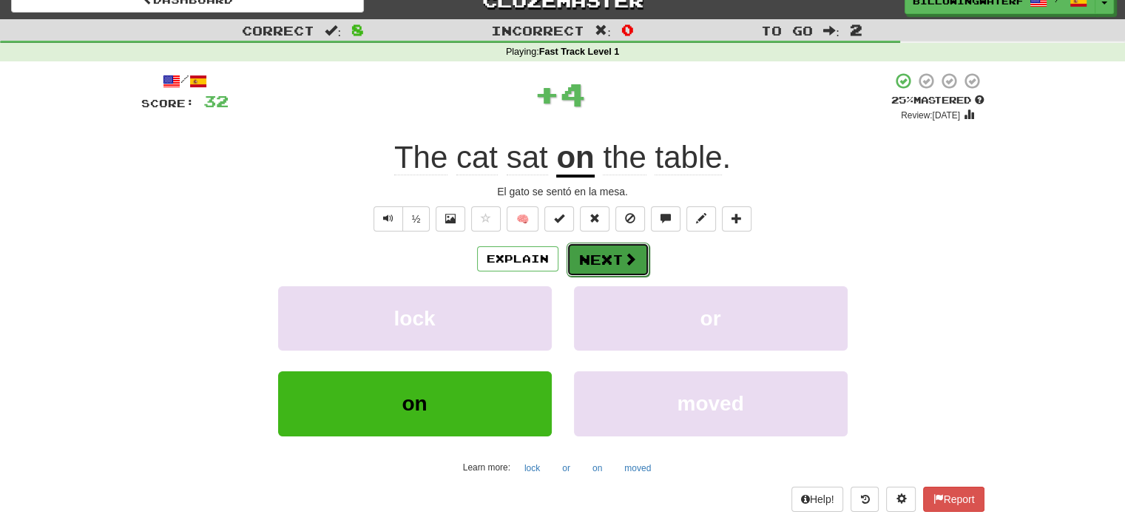
click at [632, 252] on span at bounding box center [630, 258] width 13 height 13
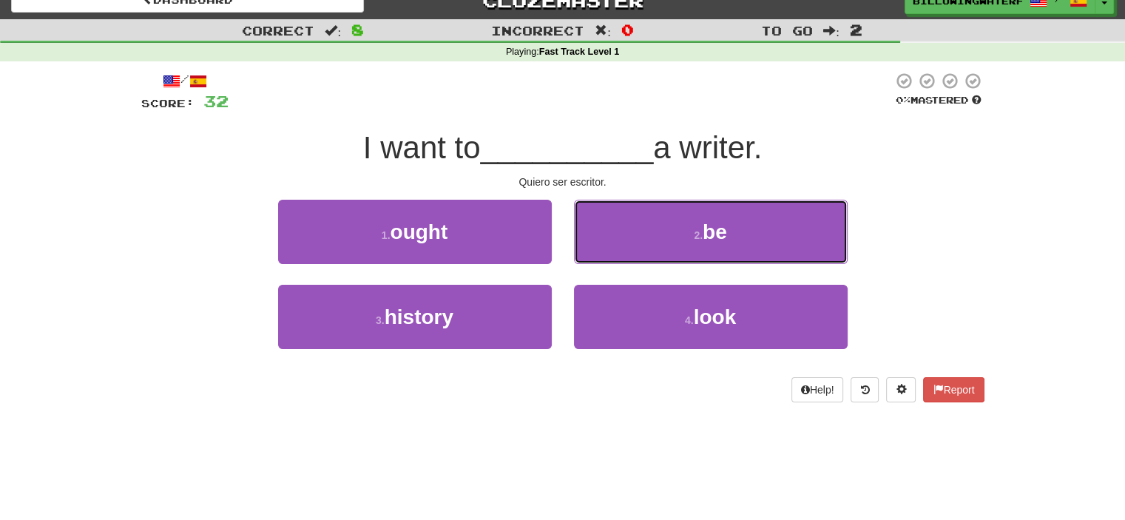
click at [632, 251] on button "2 . be" at bounding box center [711, 232] width 274 height 64
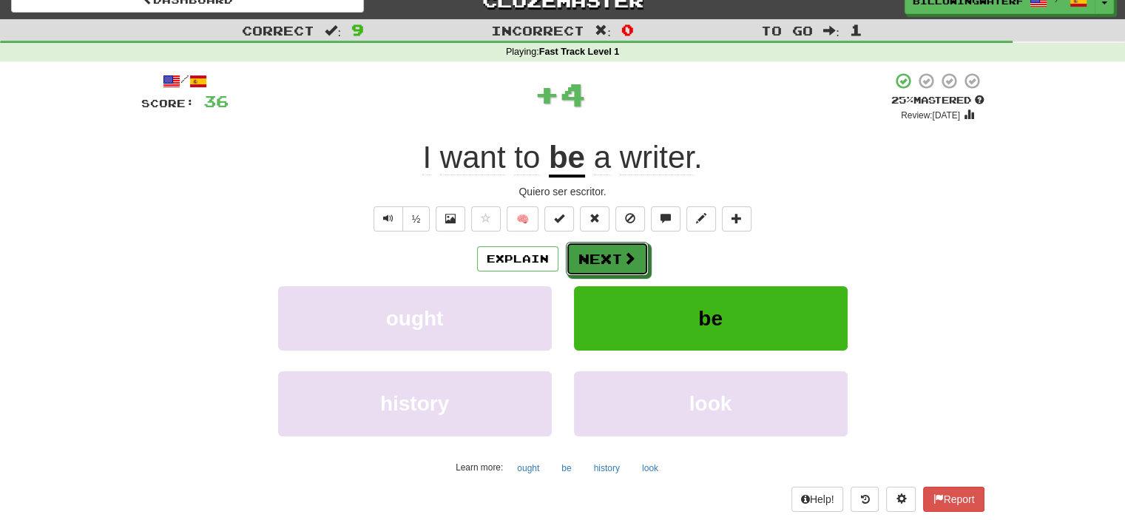
click at [632, 251] on span at bounding box center [629, 257] width 13 height 13
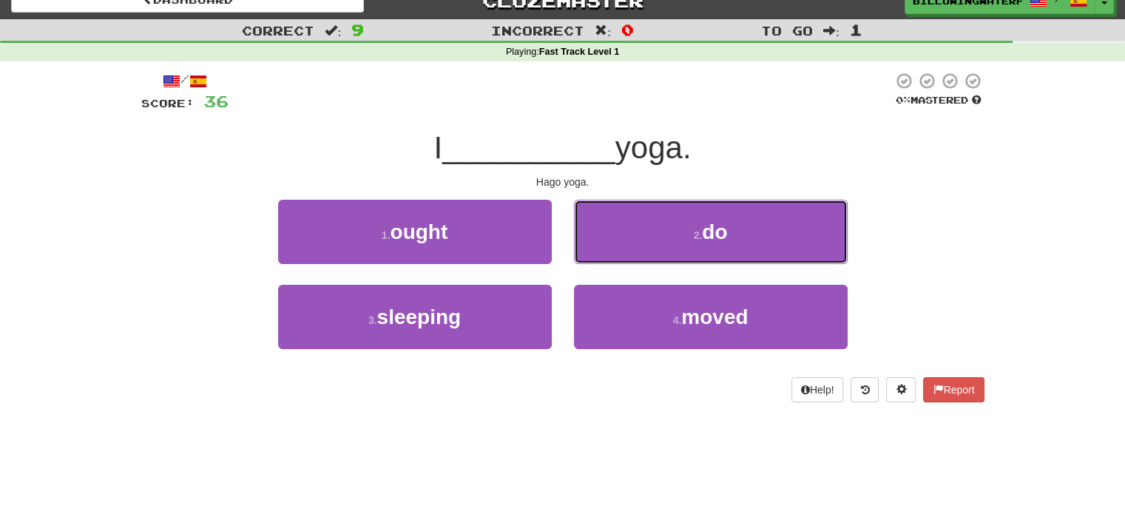
click at [632, 251] on button "2 . do" at bounding box center [711, 232] width 274 height 64
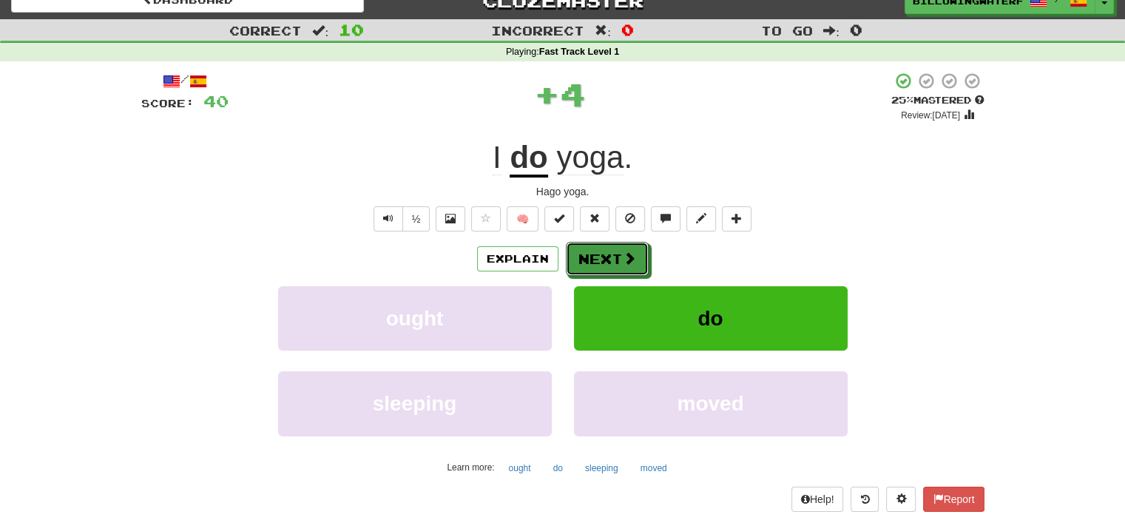
click at [632, 251] on span at bounding box center [629, 257] width 13 height 13
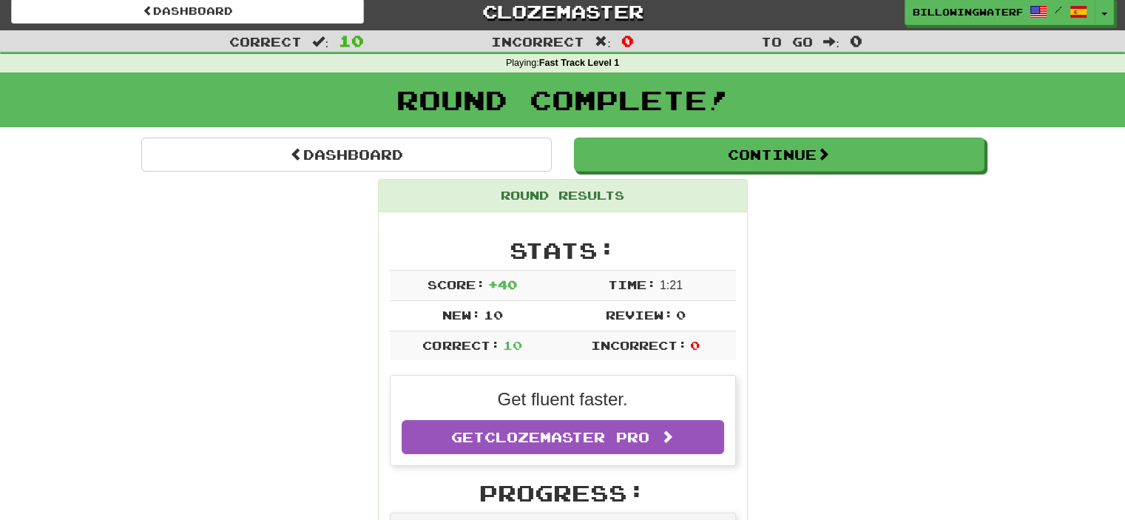
scroll to position [0, 0]
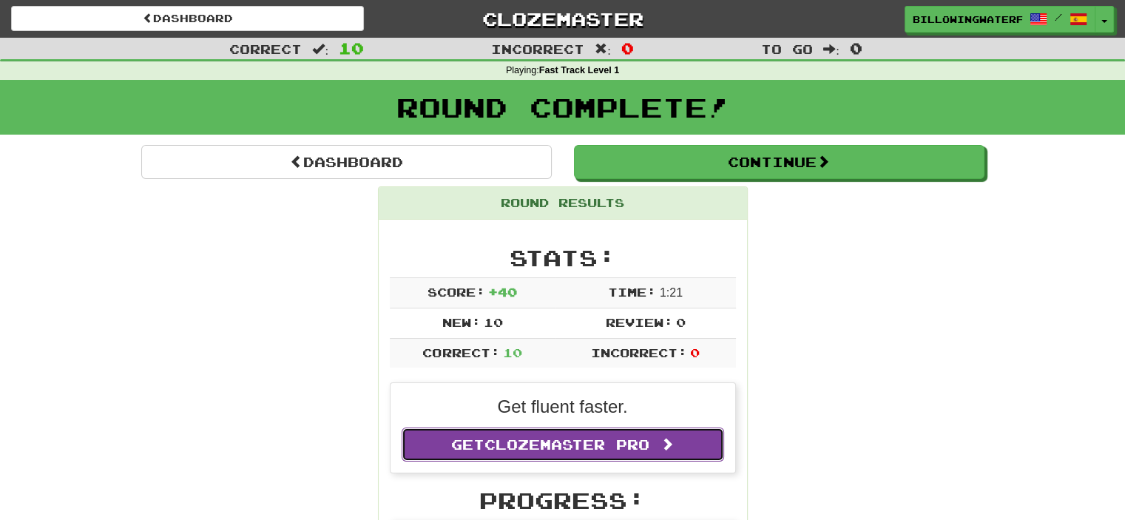
click at [658, 443] on link "Get Clozemaster Pro" at bounding box center [563, 445] width 322 height 34
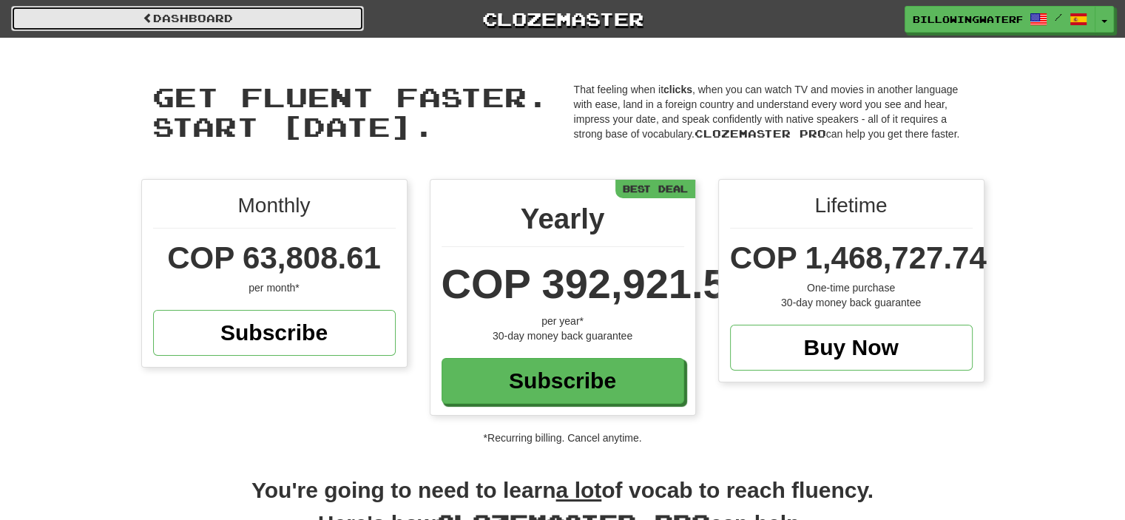
click at [135, 12] on link "Dashboard" at bounding box center [187, 18] width 353 height 25
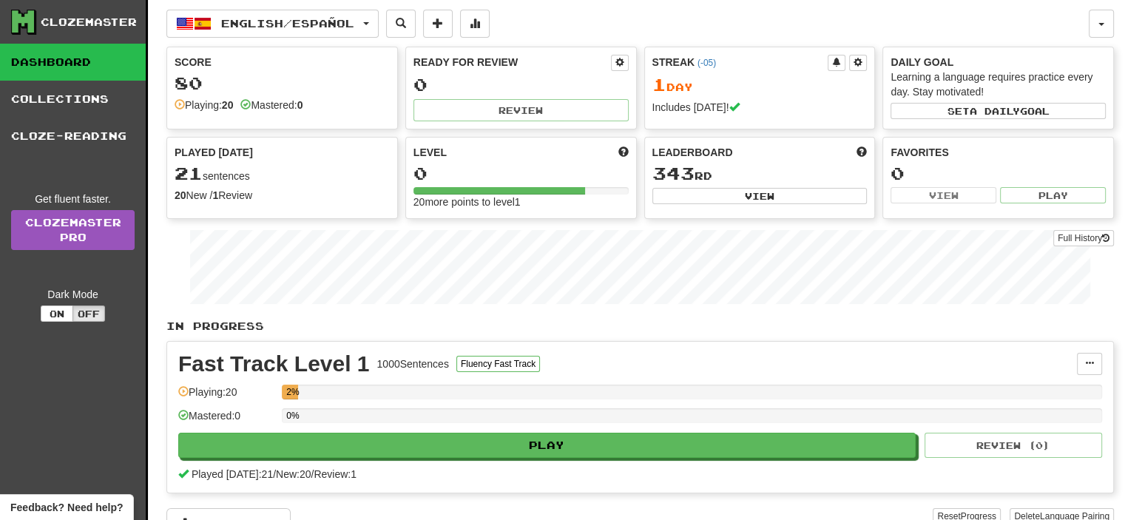
click at [147, 118] on div "Clozemaster Dashboard Collections Cloze-Reading Get fluent faster. Clozemaster …" at bounding box center [74, 289] width 148 height 579
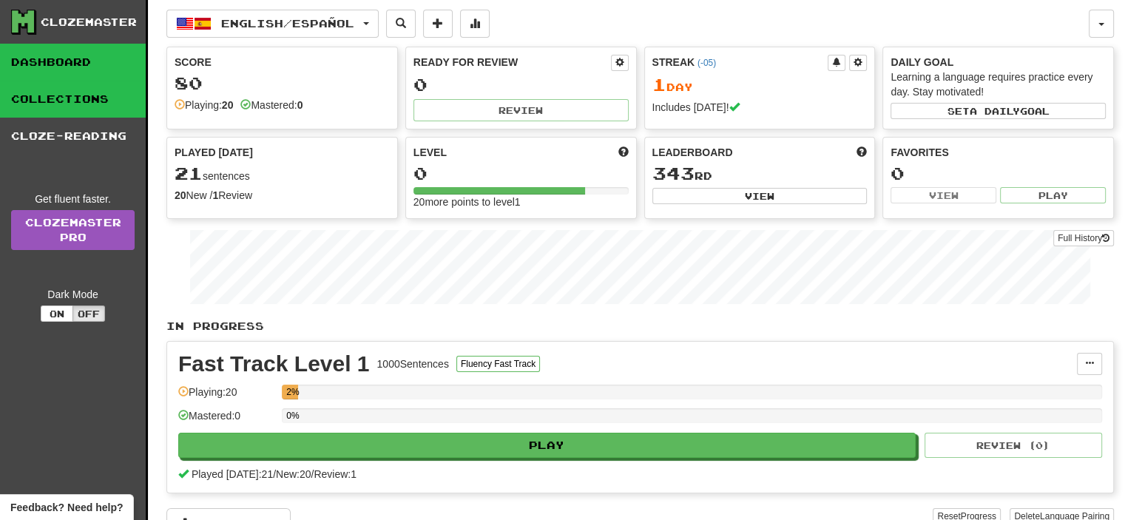
click at [91, 98] on link "Collections" at bounding box center [73, 99] width 146 height 37
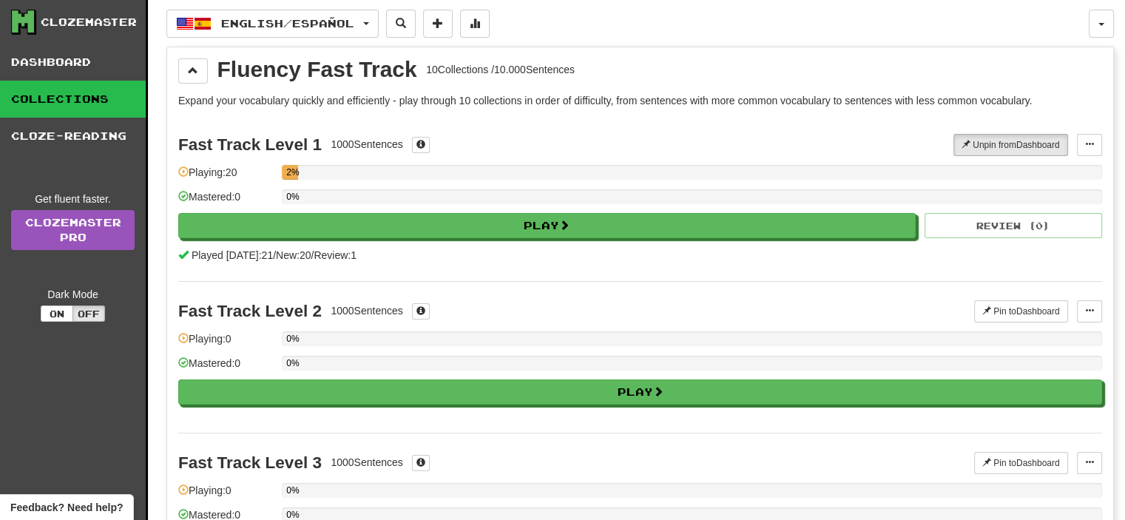
click at [90, 99] on link "Collections" at bounding box center [73, 99] width 146 height 37
click at [77, 132] on link "Cloze-Reading" at bounding box center [73, 136] width 146 height 37
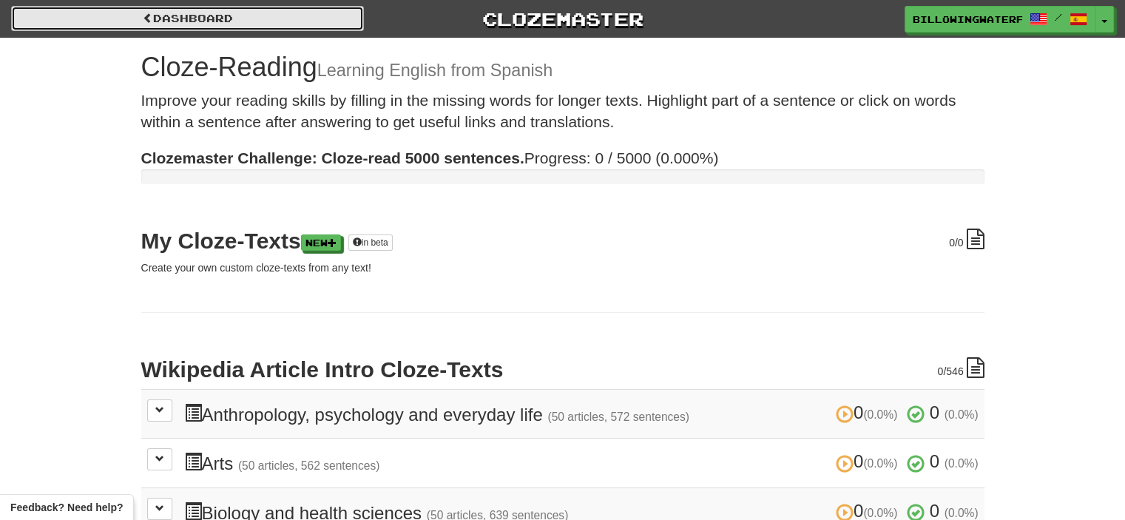
click at [224, 20] on link "Dashboard" at bounding box center [187, 18] width 353 height 25
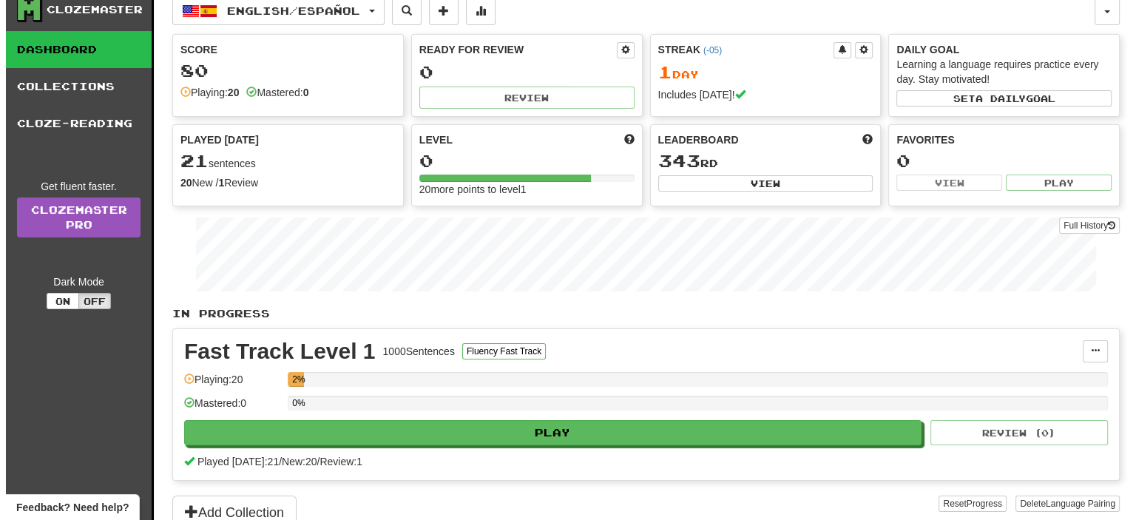
scroll to position [14, 0]
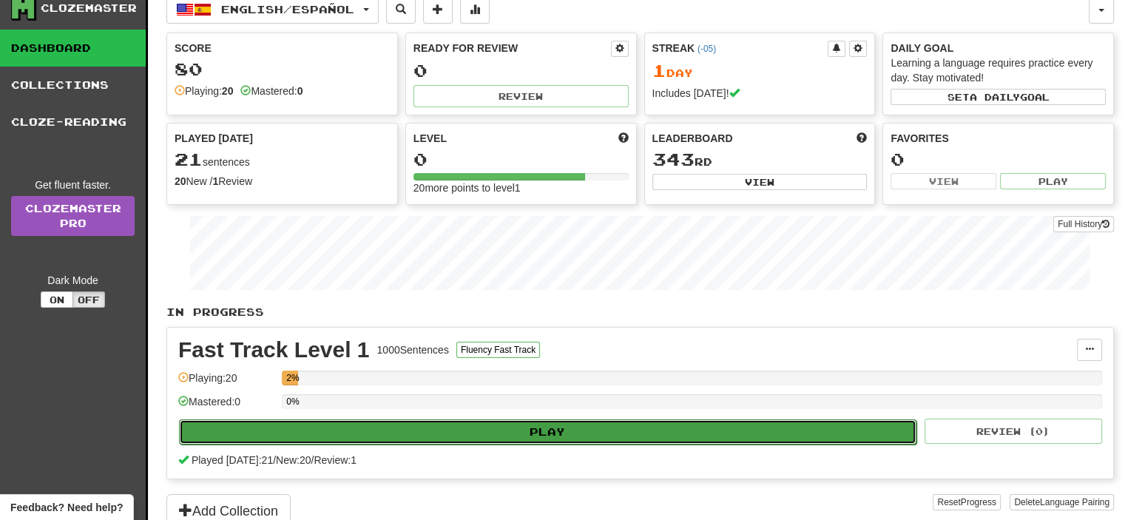
click at [845, 437] on button "Play" at bounding box center [547, 431] width 737 height 25
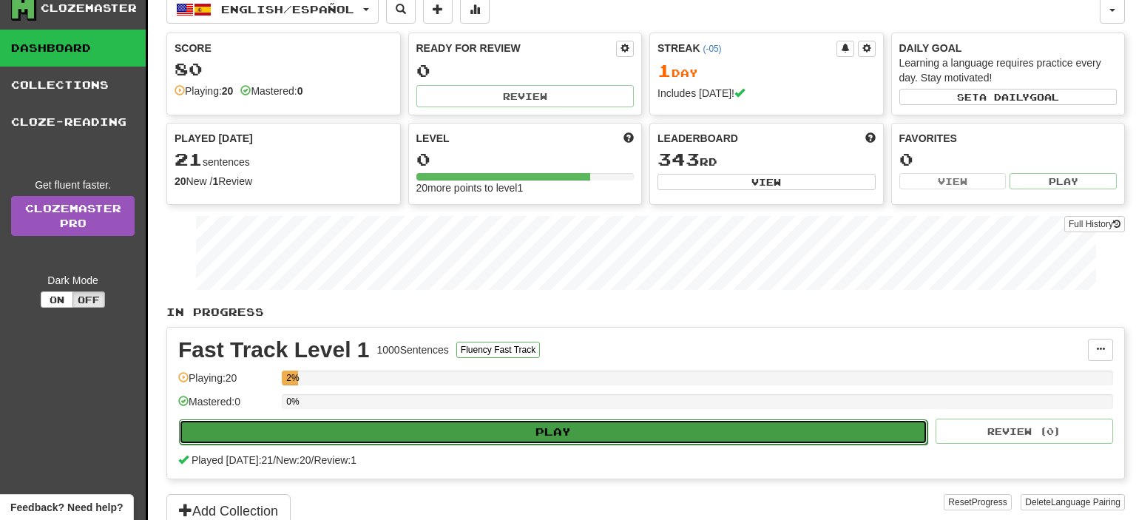
select select "**"
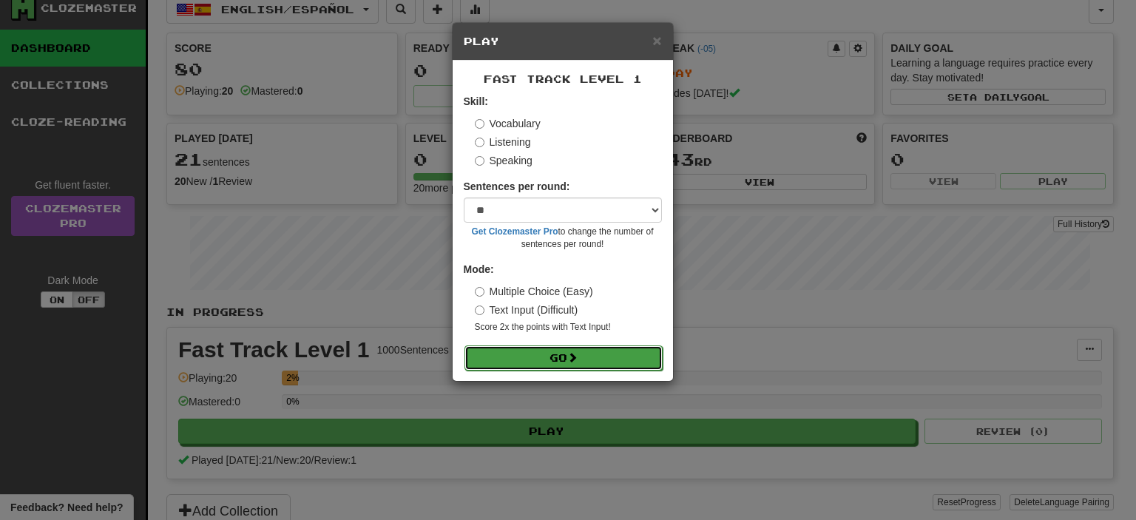
click at [589, 345] on button "Go" at bounding box center [563, 357] width 198 height 25
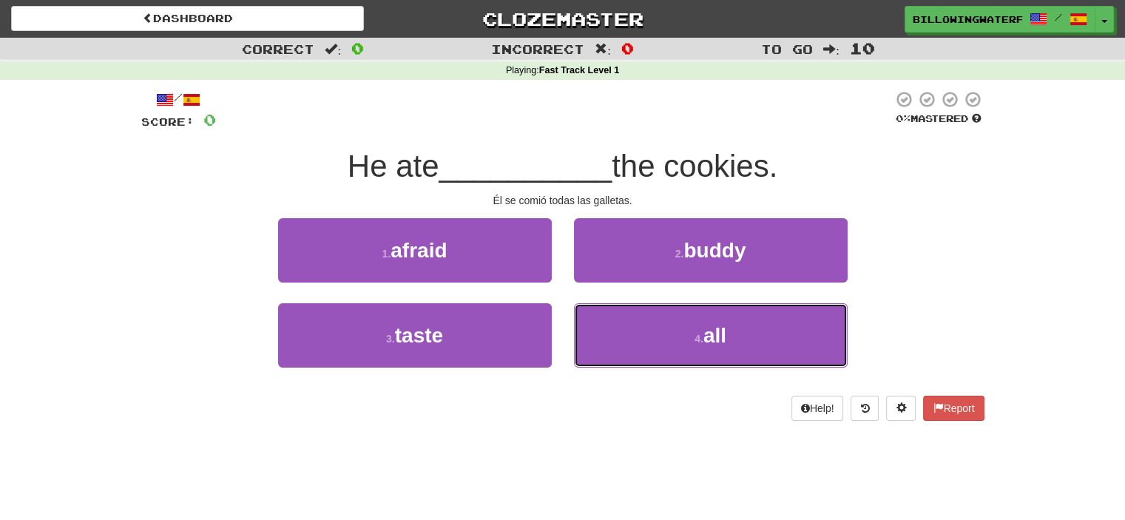
click at [589, 345] on button "4 . all" at bounding box center [711, 335] width 274 height 64
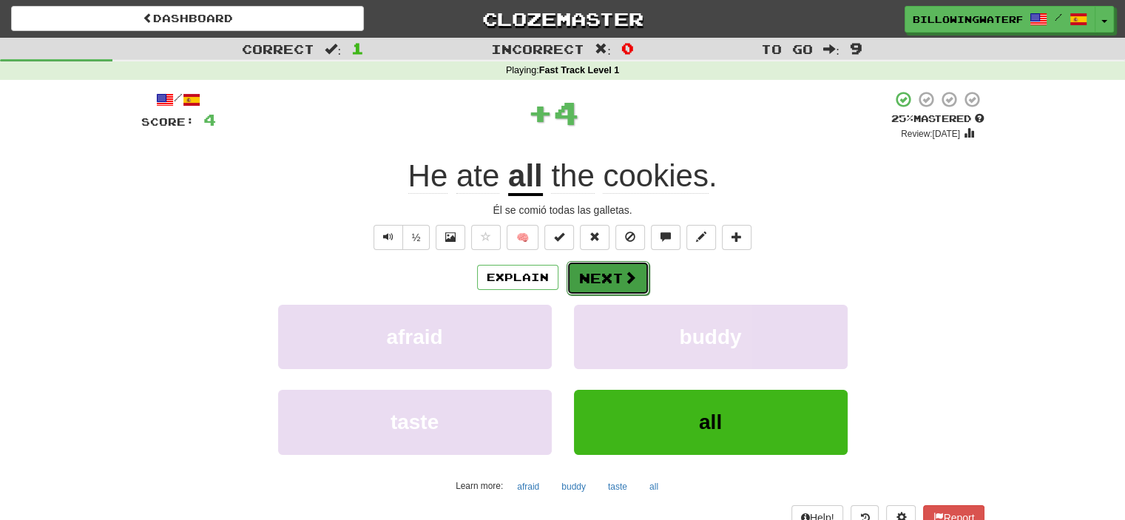
click at [596, 283] on button "Next" at bounding box center [608, 278] width 83 height 34
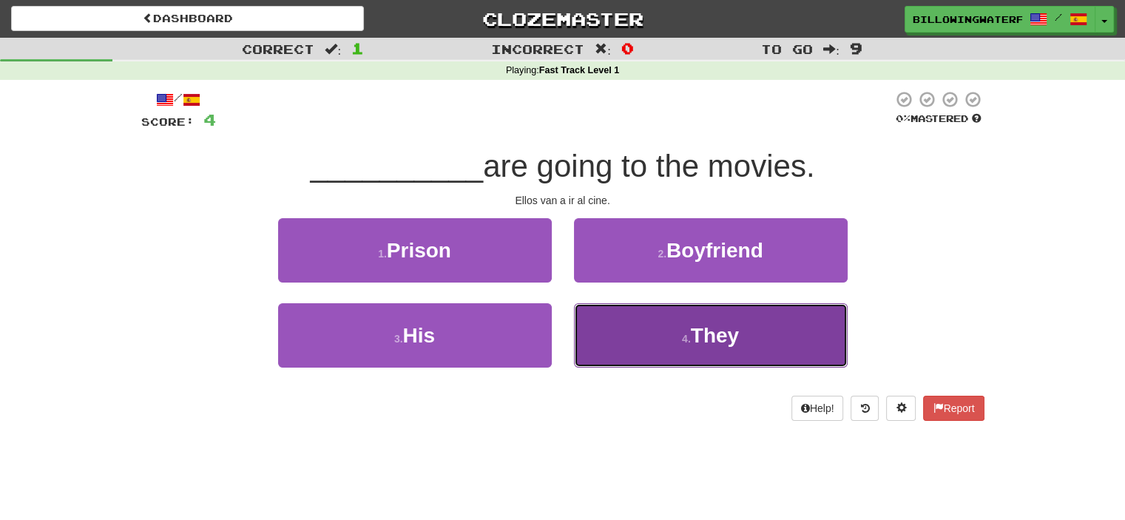
click at [699, 354] on button "4 . They" at bounding box center [711, 335] width 274 height 64
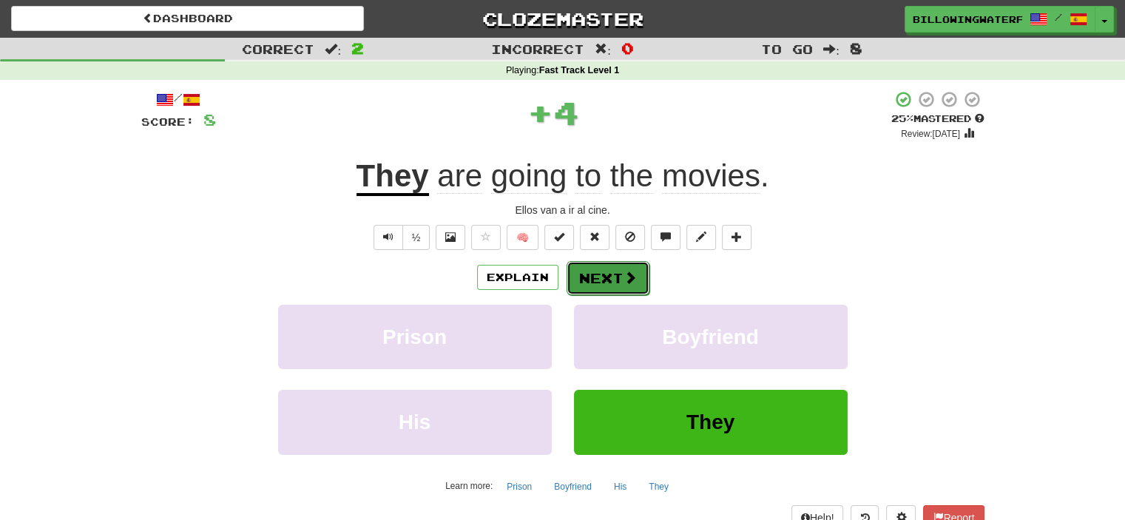
click at [624, 283] on span at bounding box center [630, 277] width 13 height 13
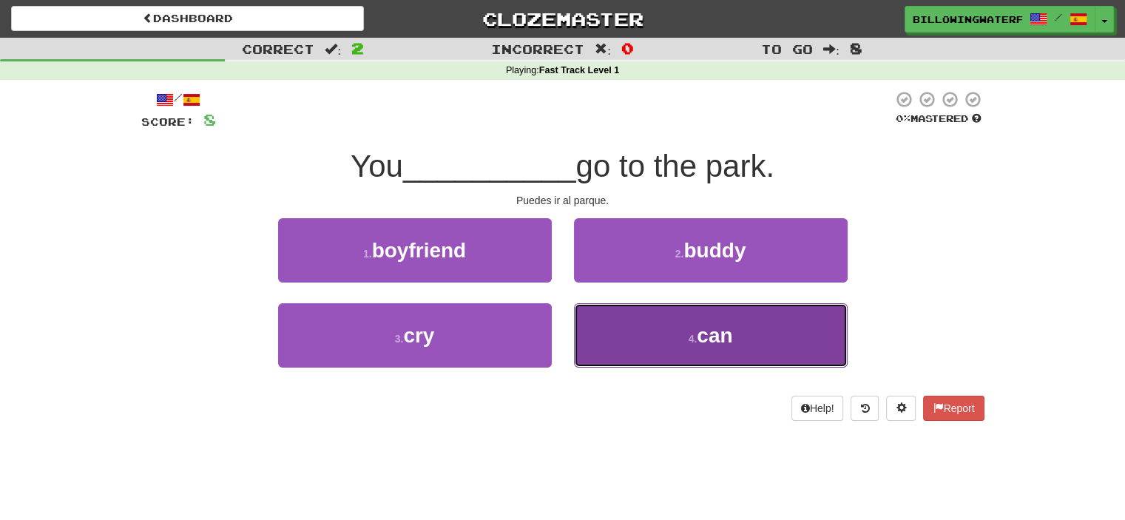
click at [649, 339] on button "4 . can" at bounding box center [711, 335] width 274 height 64
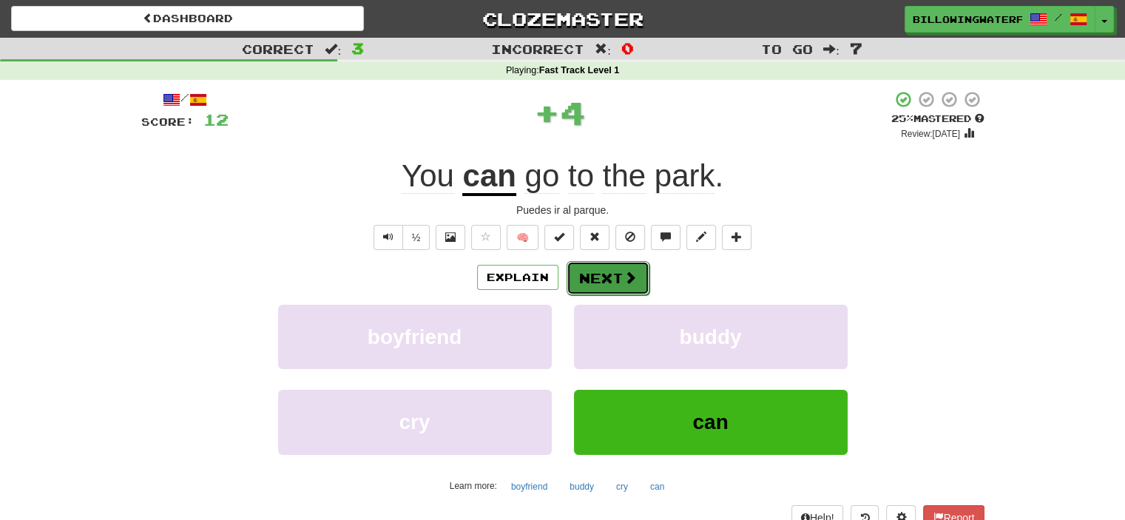
click at [613, 276] on button "Next" at bounding box center [608, 278] width 83 height 34
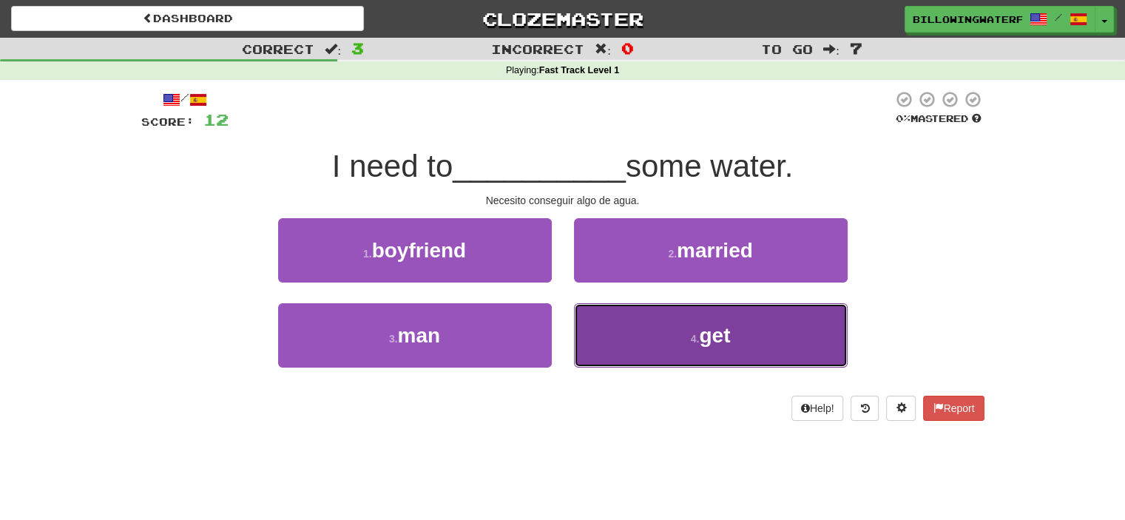
click at [805, 332] on button "4 . get" at bounding box center [711, 335] width 274 height 64
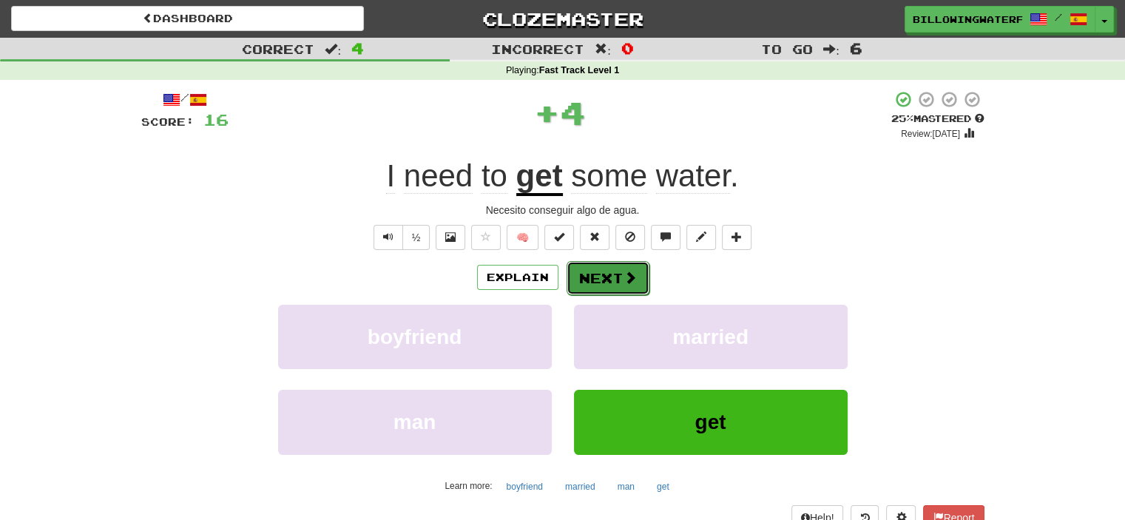
click at [602, 277] on button "Next" at bounding box center [608, 278] width 83 height 34
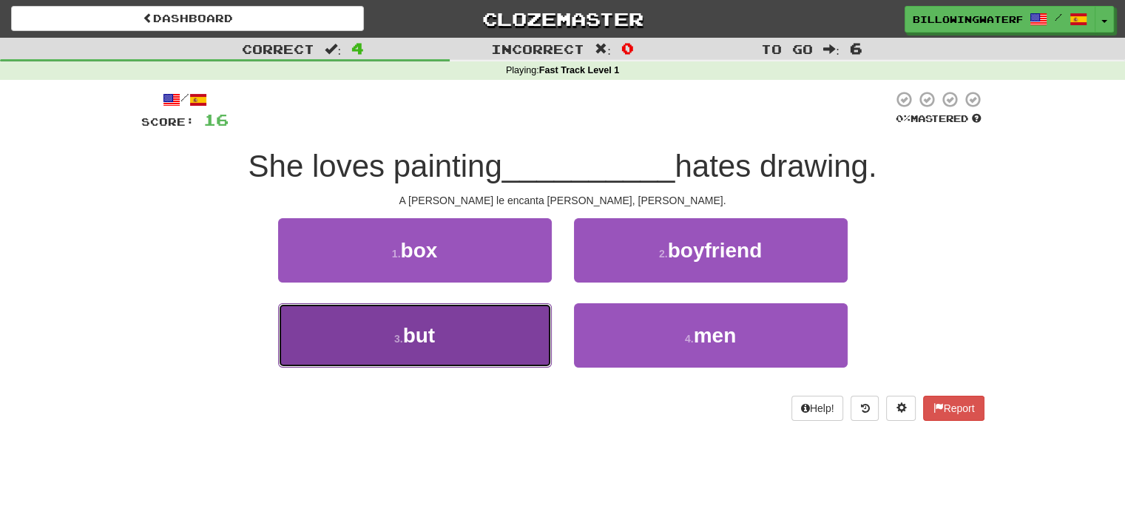
click at [548, 317] on button "3 . but" at bounding box center [415, 335] width 274 height 64
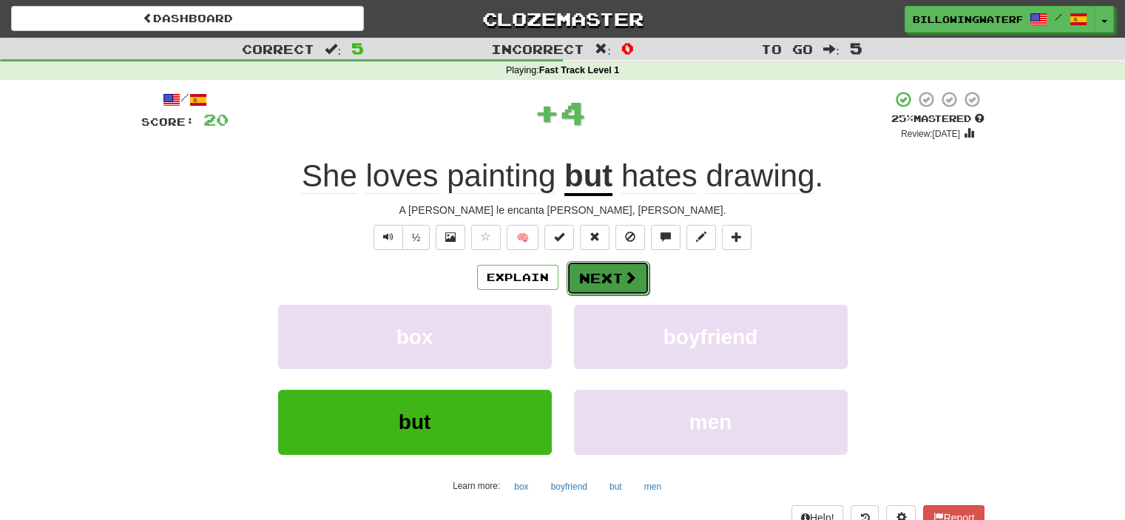
click at [635, 263] on button "Next" at bounding box center [608, 278] width 83 height 34
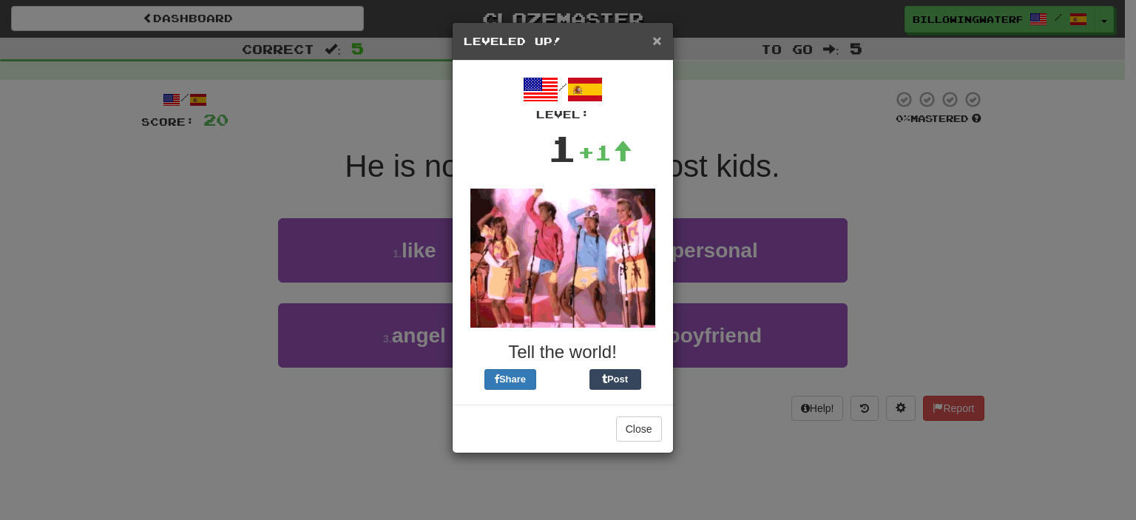
click at [657, 41] on span "×" at bounding box center [656, 40] width 9 height 17
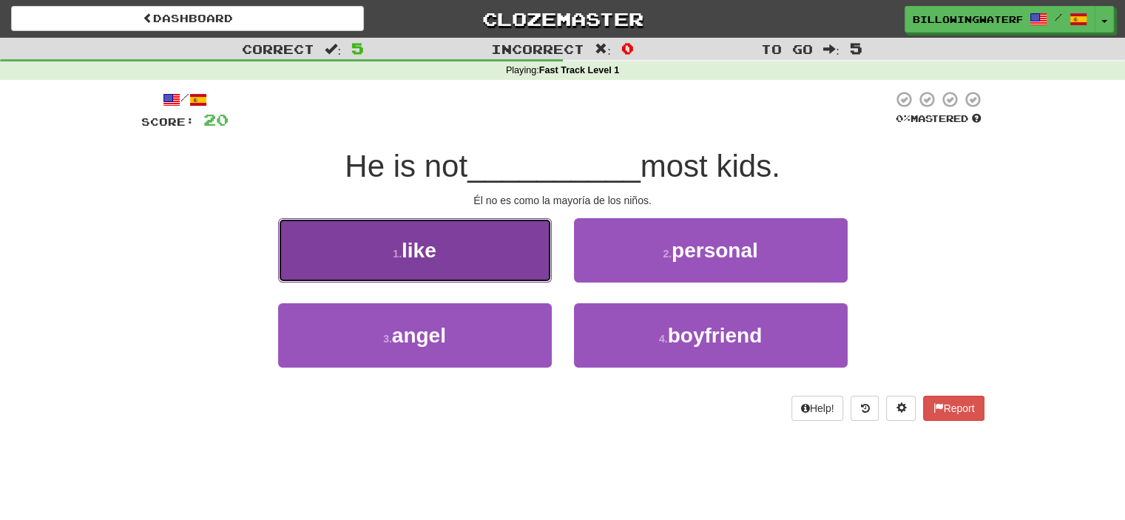
click at [492, 246] on button "1 . like" at bounding box center [415, 250] width 274 height 64
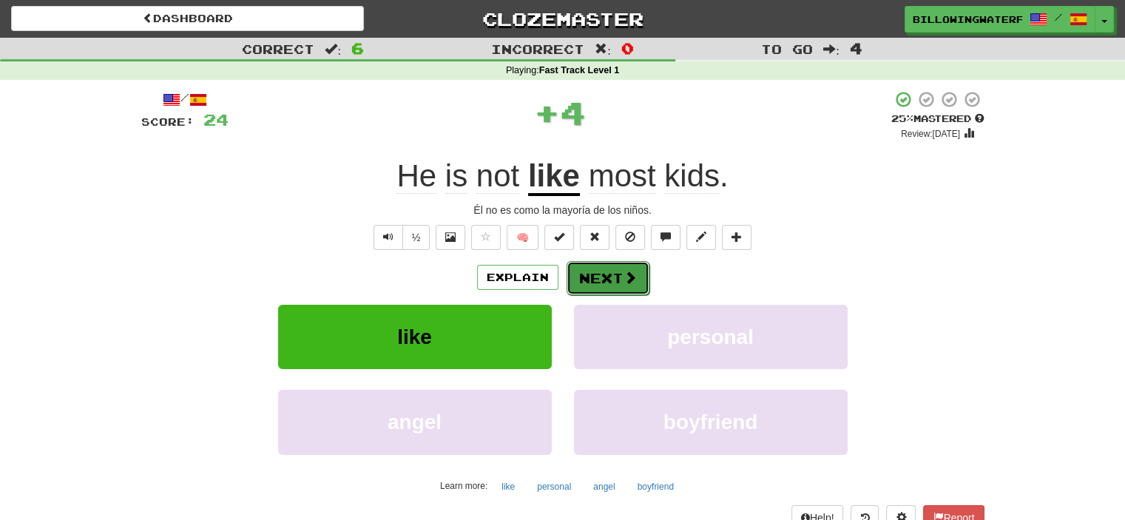
click at [578, 271] on button "Next" at bounding box center [608, 278] width 83 height 34
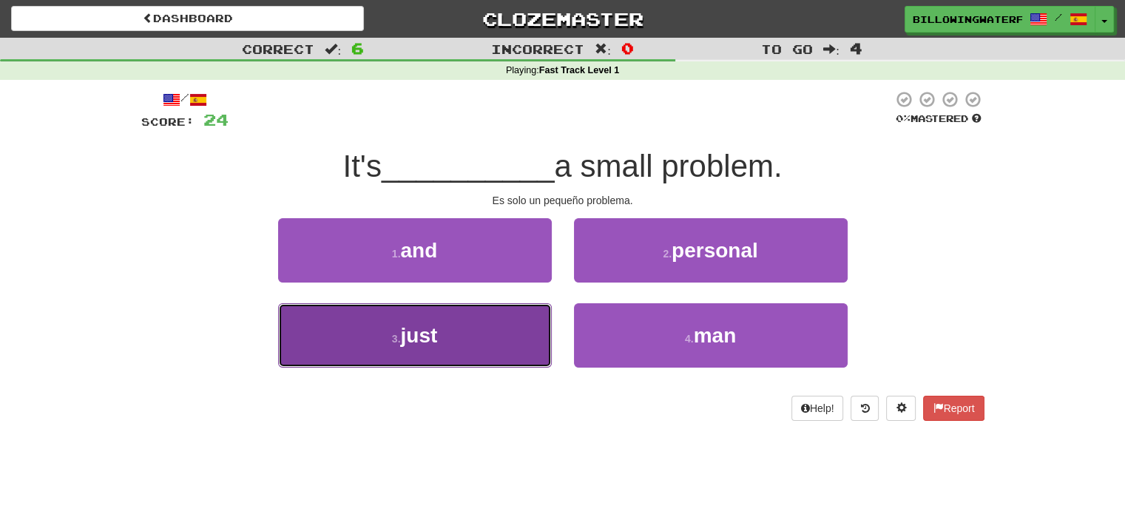
click at [467, 322] on button "3 . just" at bounding box center [415, 335] width 274 height 64
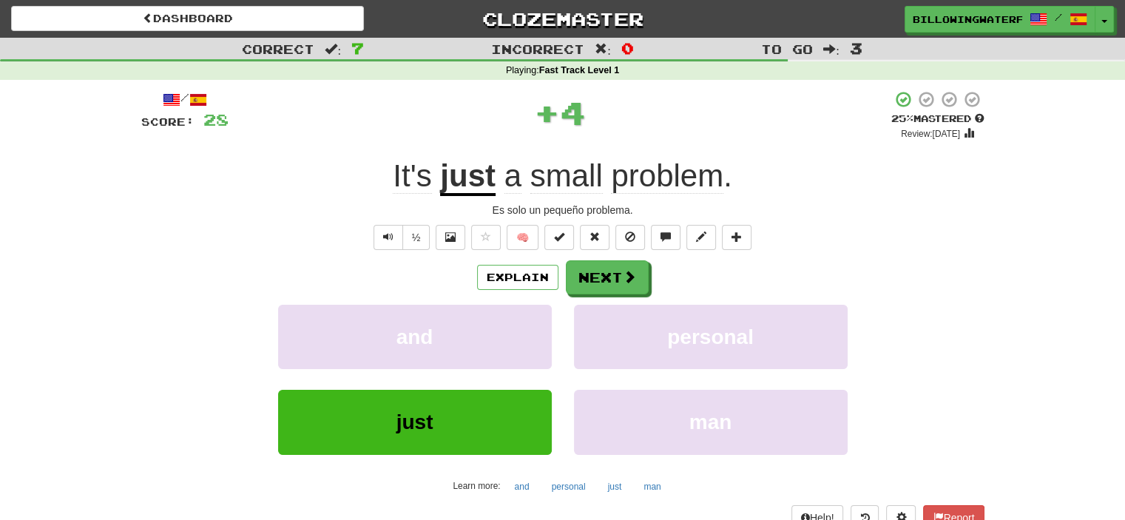
click at [652, 275] on div "Explain Next" at bounding box center [562, 277] width 843 height 34
click at [643, 275] on button "Next" at bounding box center [608, 278] width 83 height 34
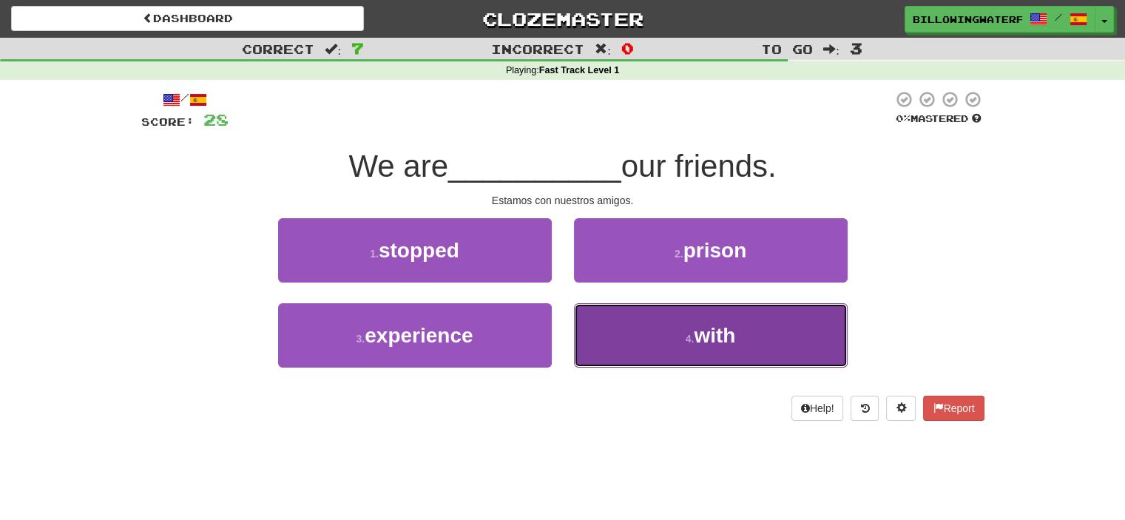
click at [657, 313] on button "4 . with" at bounding box center [711, 335] width 274 height 64
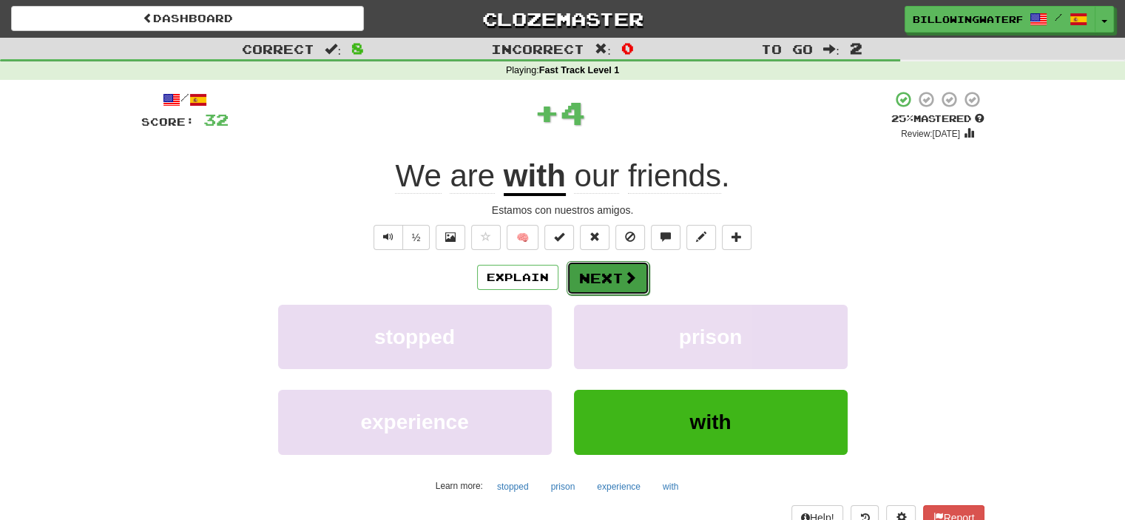
click at [600, 263] on button "Next" at bounding box center [608, 278] width 83 height 34
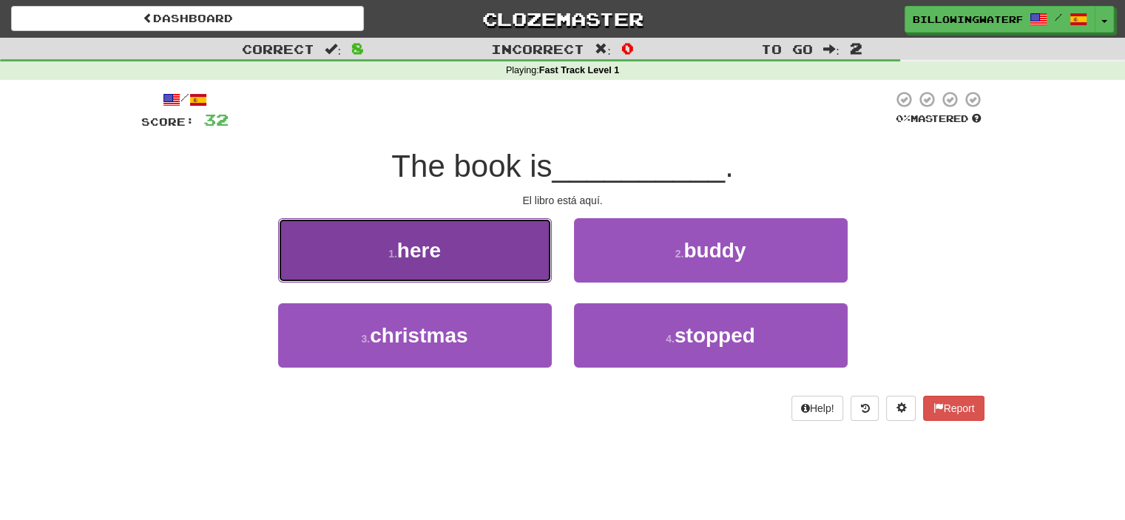
click at [462, 267] on button "1 . here" at bounding box center [415, 250] width 274 height 64
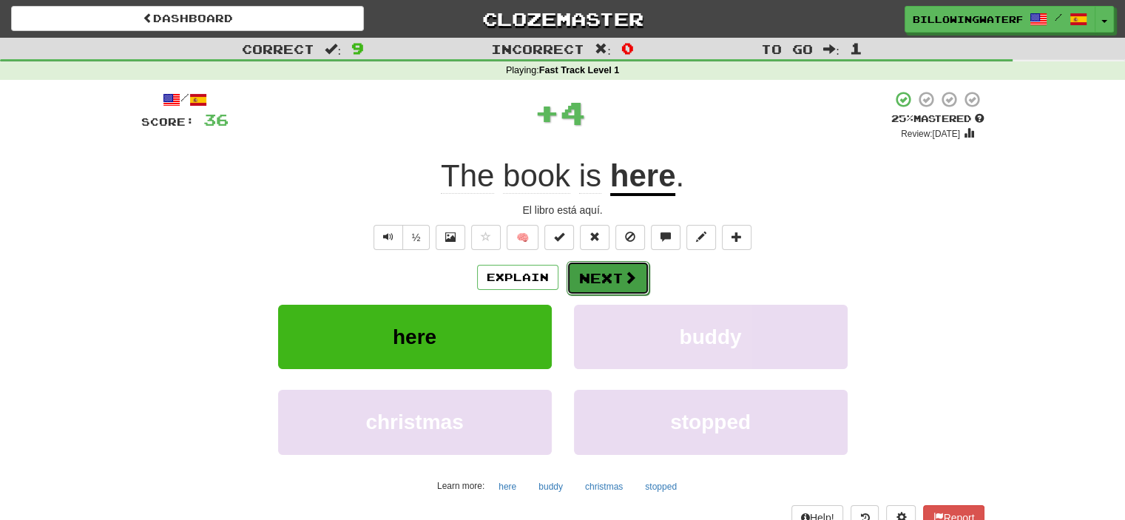
click at [585, 278] on button "Next" at bounding box center [608, 278] width 83 height 34
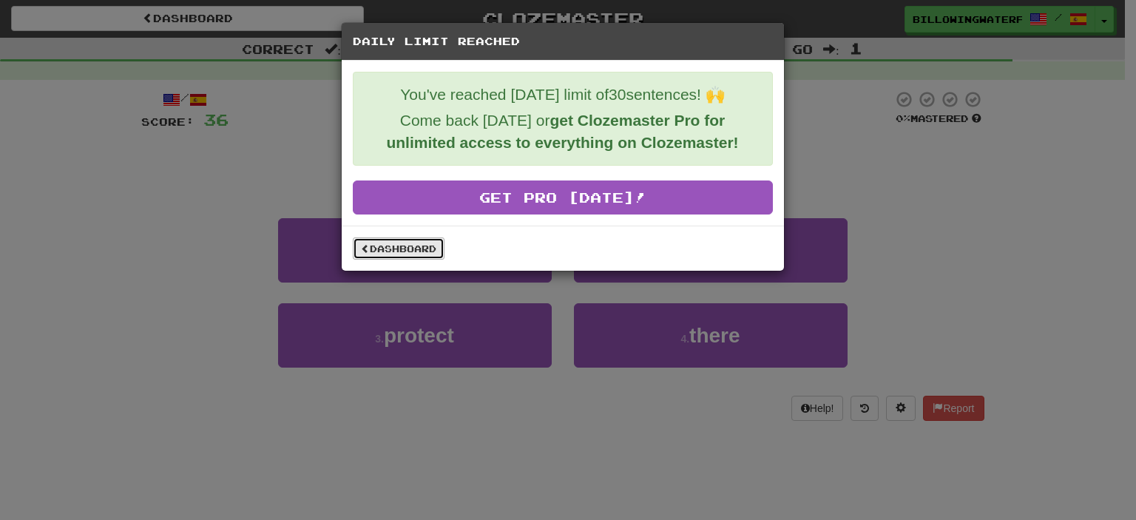
click at [423, 253] on link "Dashboard" at bounding box center [399, 248] width 92 height 22
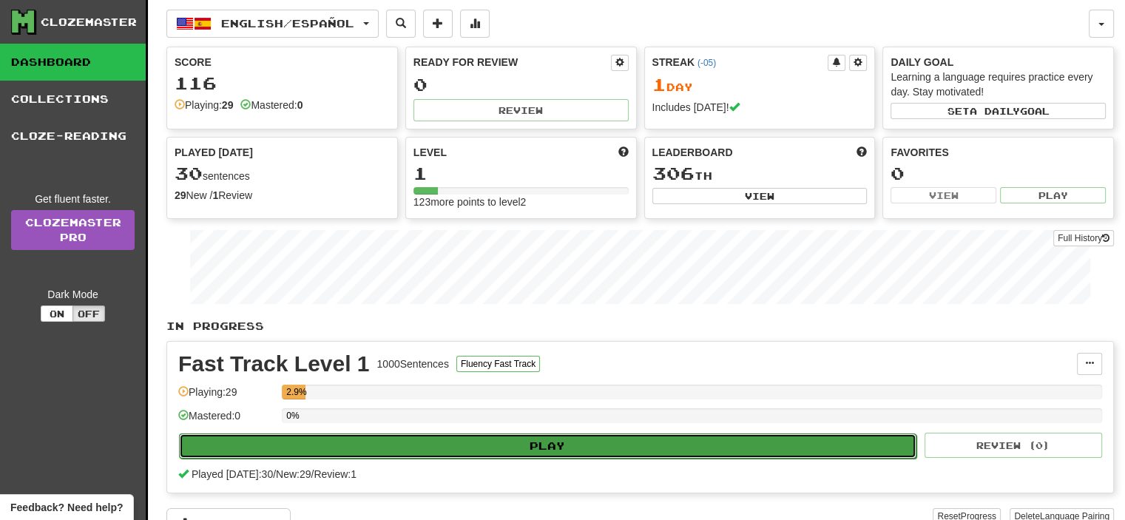
click at [454, 441] on button "Play" at bounding box center [547, 445] width 737 height 25
select select "**"
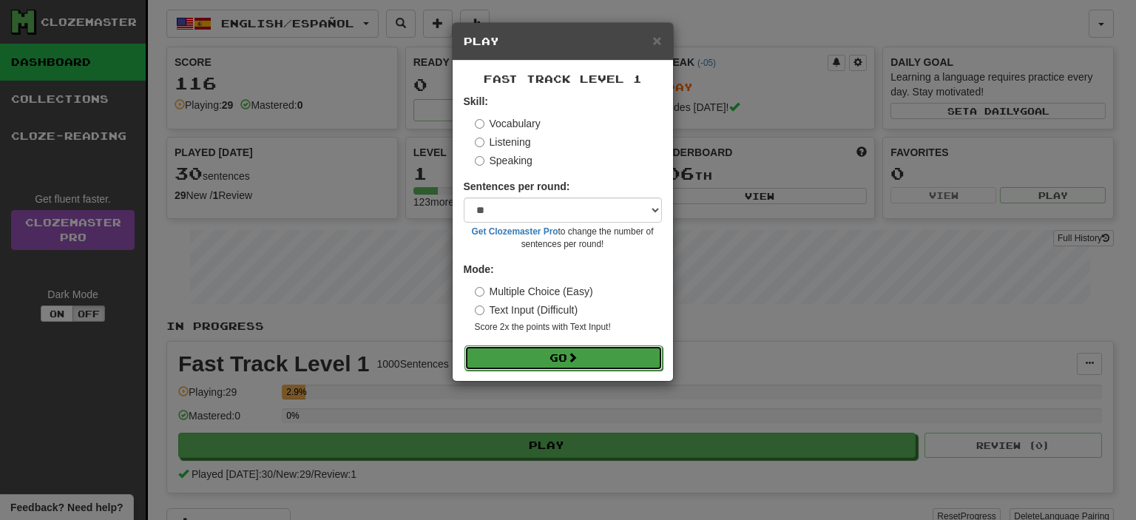
click at [543, 358] on button "Go" at bounding box center [563, 357] width 198 height 25
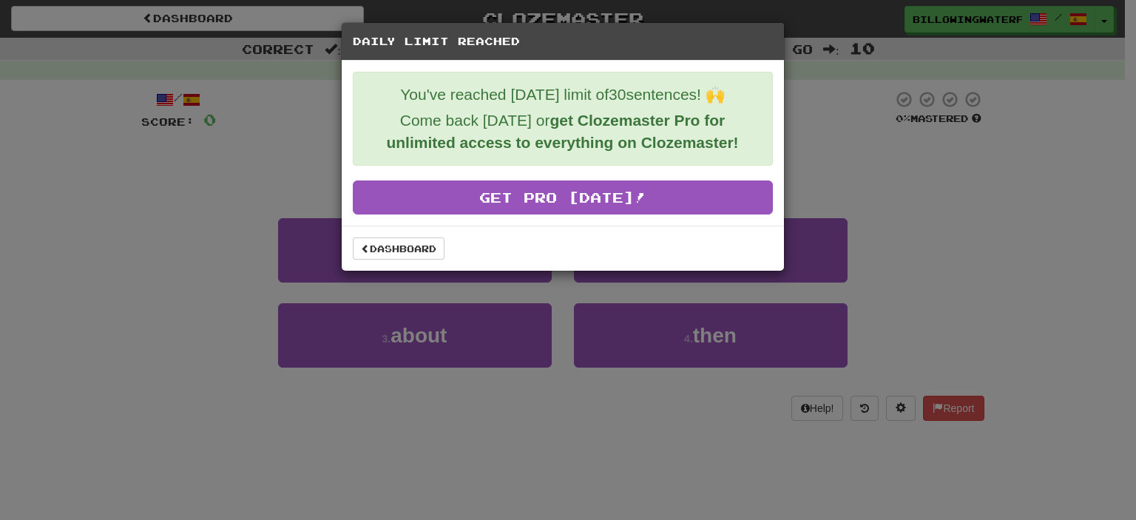
click at [397, 44] on h5 "Daily Limit Reached" at bounding box center [563, 41] width 420 height 15
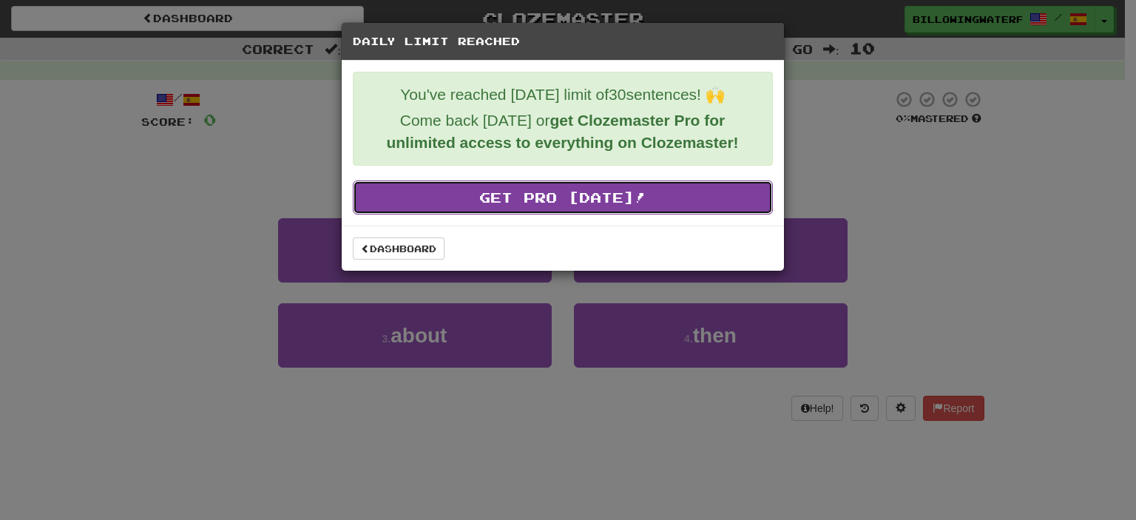
click at [577, 200] on link "Get Pro Today!" at bounding box center [563, 197] width 420 height 34
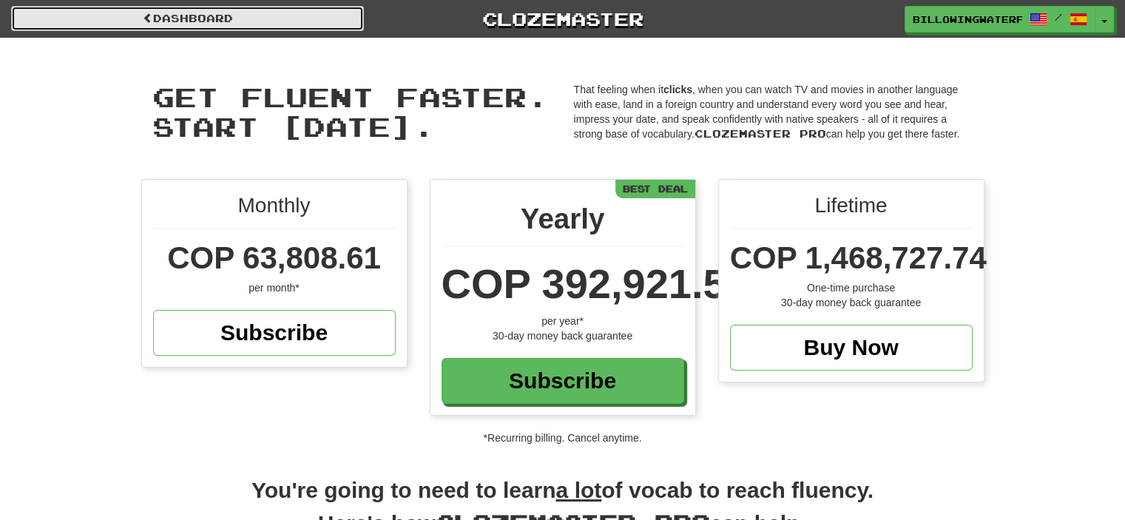
click at [290, 16] on link "Dashboard" at bounding box center [187, 18] width 353 height 25
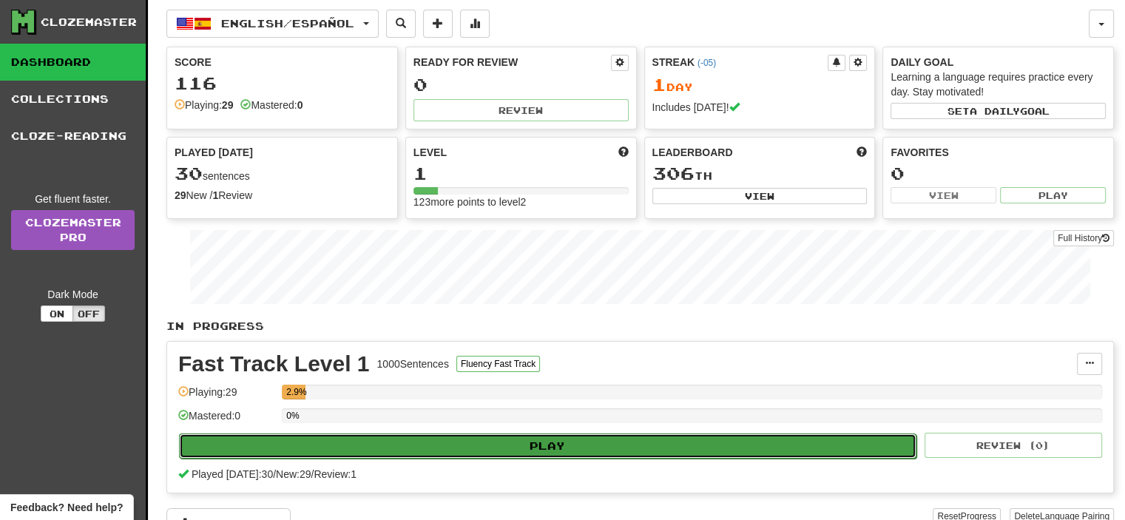
click at [774, 450] on button "Play" at bounding box center [547, 445] width 737 height 25
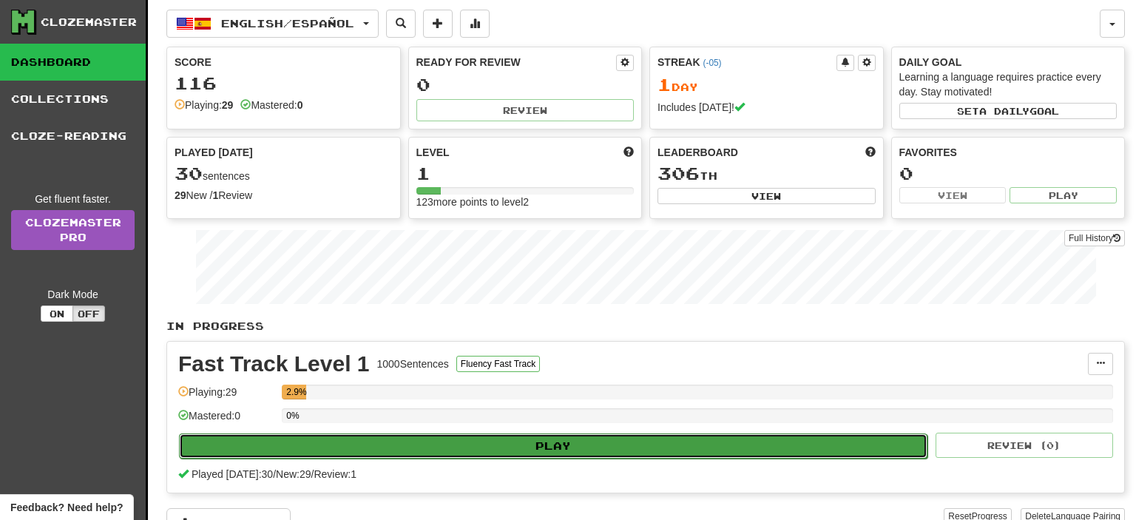
select select "**"
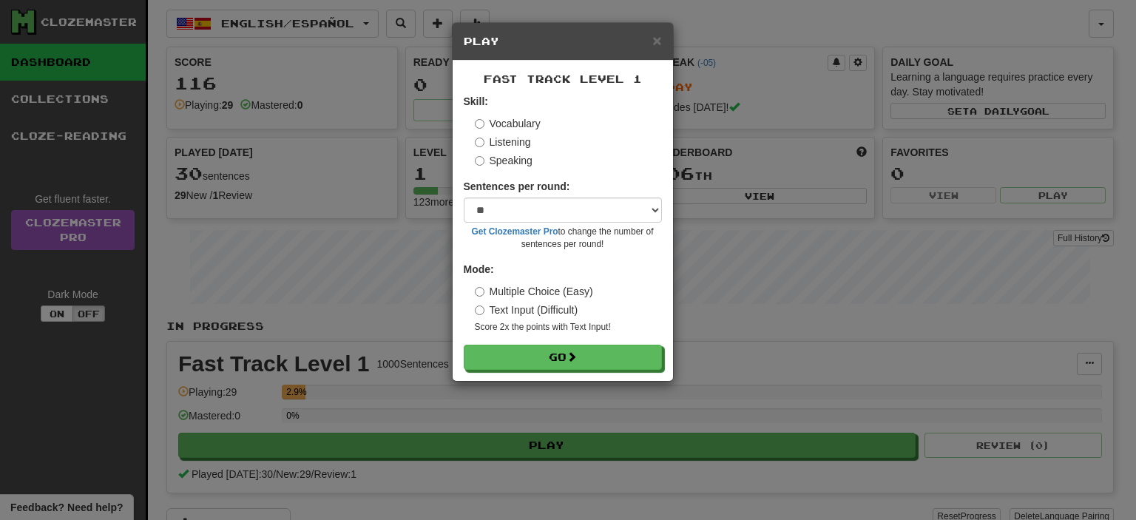
click at [484, 141] on label "Listening" at bounding box center [503, 142] width 56 height 15
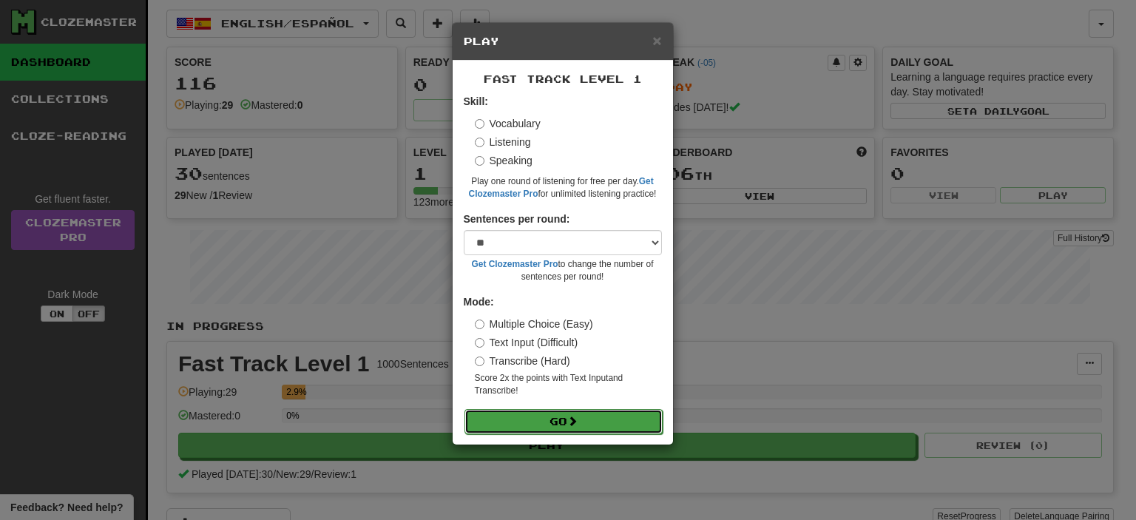
click at [534, 417] on button "Go" at bounding box center [563, 421] width 198 height 25
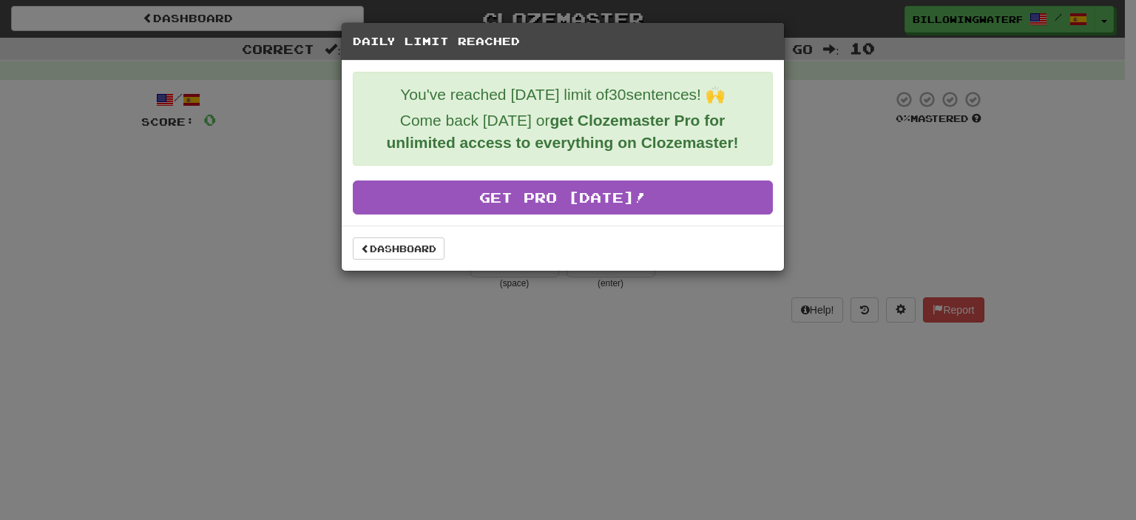
click at [487, 92] on p "You've reached [DATE] limit of 30 sentences! 🙌" at bounding box center [563, 95] width 396 height 22
click at [487, 92] on p "You've reached today's limit of 30 sentences! 🙌" at bounding box center [563, 95] width 396 height 22
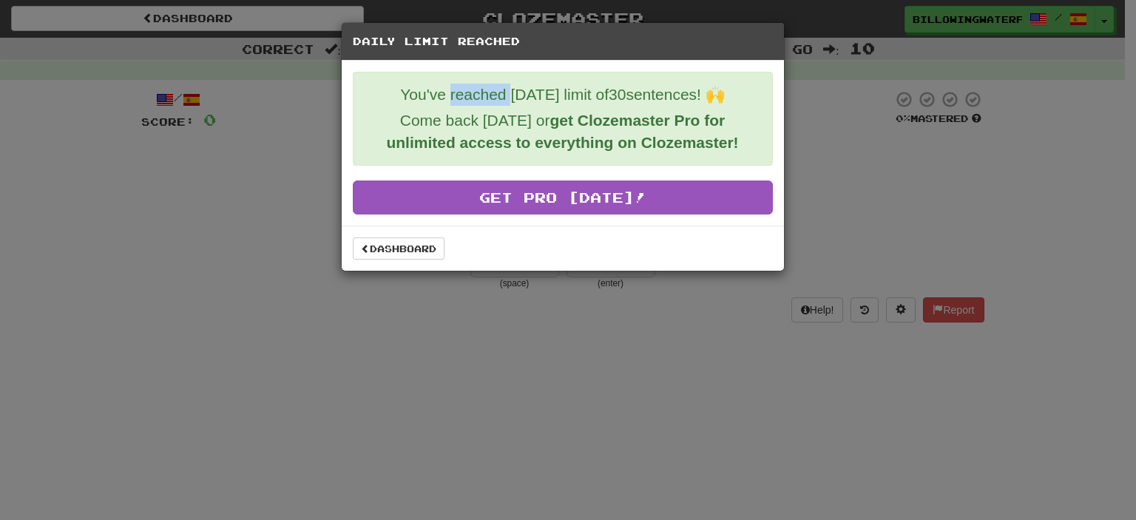
click at [487, 92] on p "You've reached today's limit of 30 sentences! 🙌" at bounding box center [563, 95] width 396 height 22
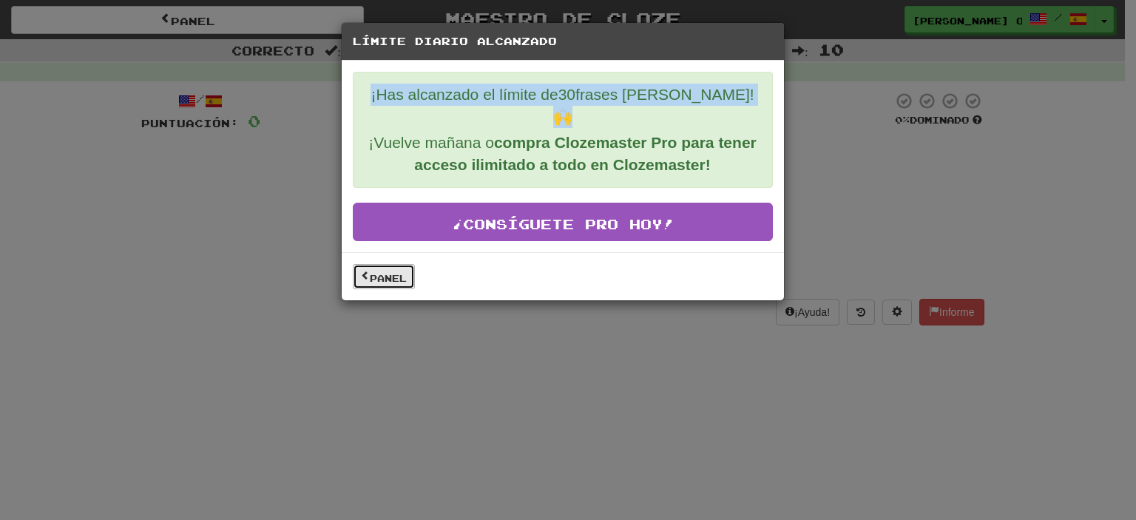
click at [381, 273] on font "Panel" at bounding box center [388, 278] width 37 height 10
